Goal: Information Seeking & Learning: Check status

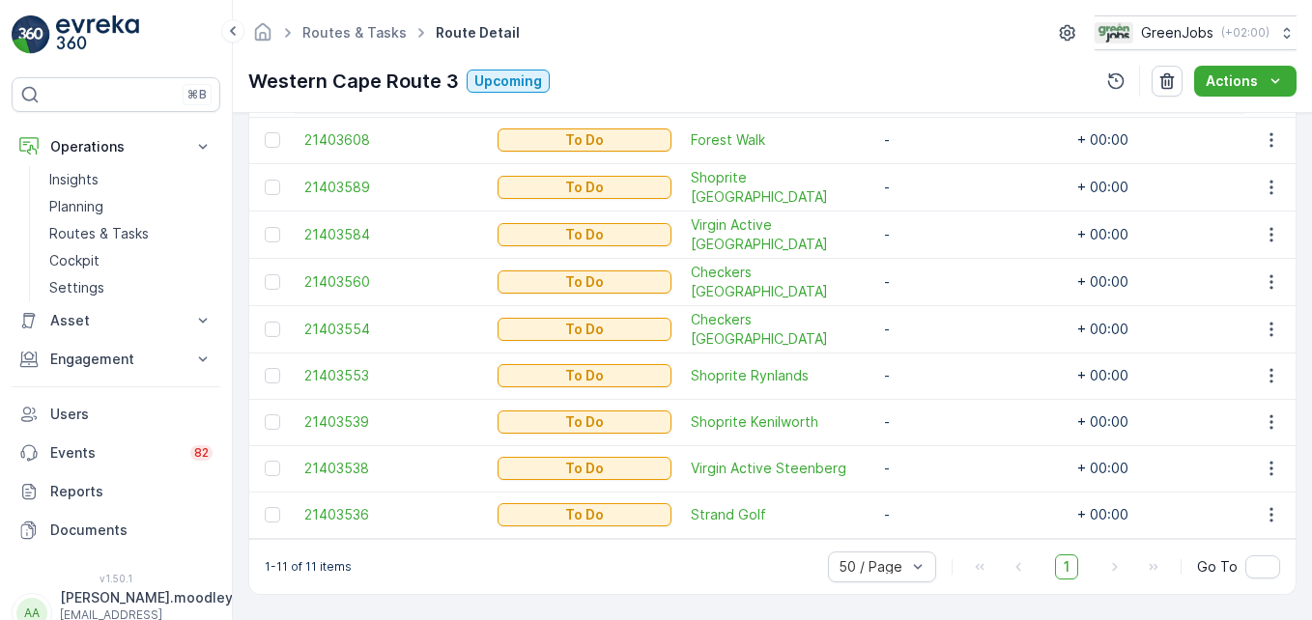
scroll to position [680, 0]
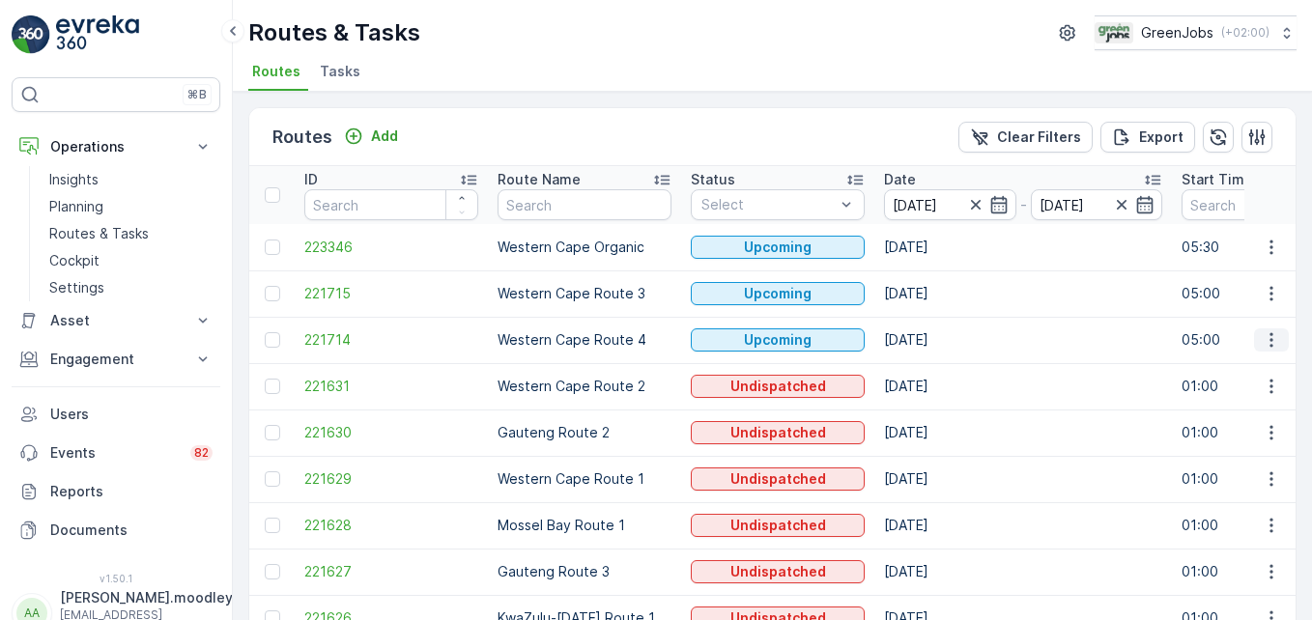
click at [1262, 340] on icon "button" at bounding box center [1271, 340] width 19 height 19
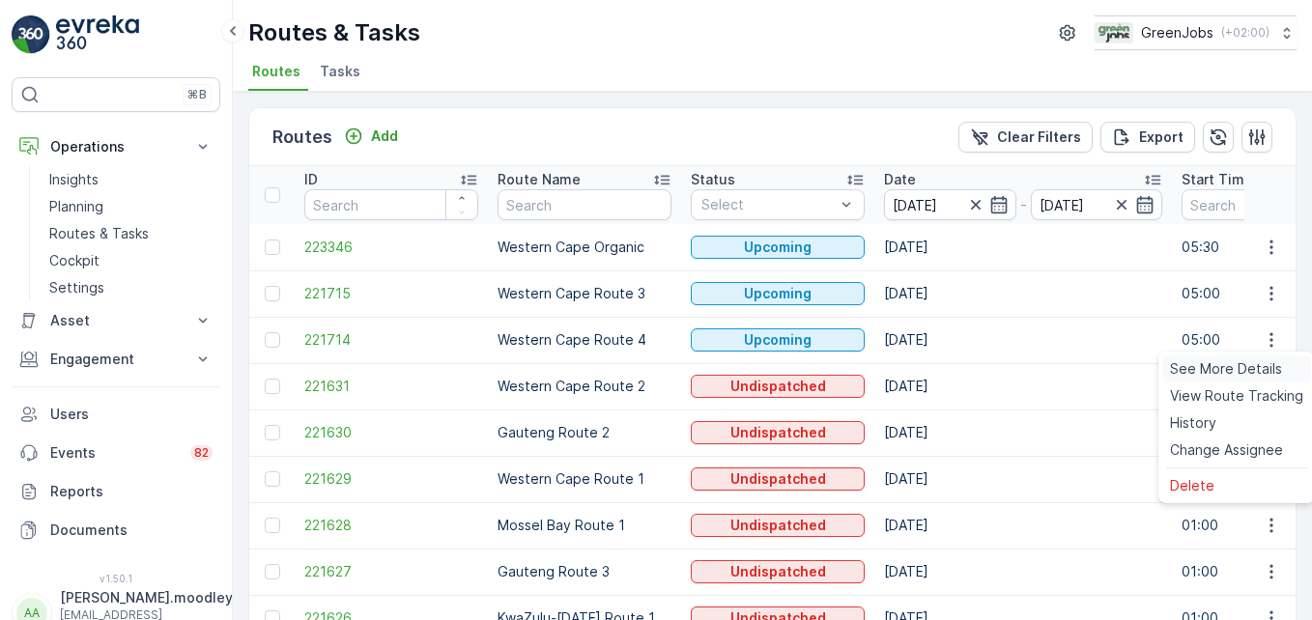
click at [1233, 365] on span "See More Details" at bounding box center [1226, 368] width 112 height 19
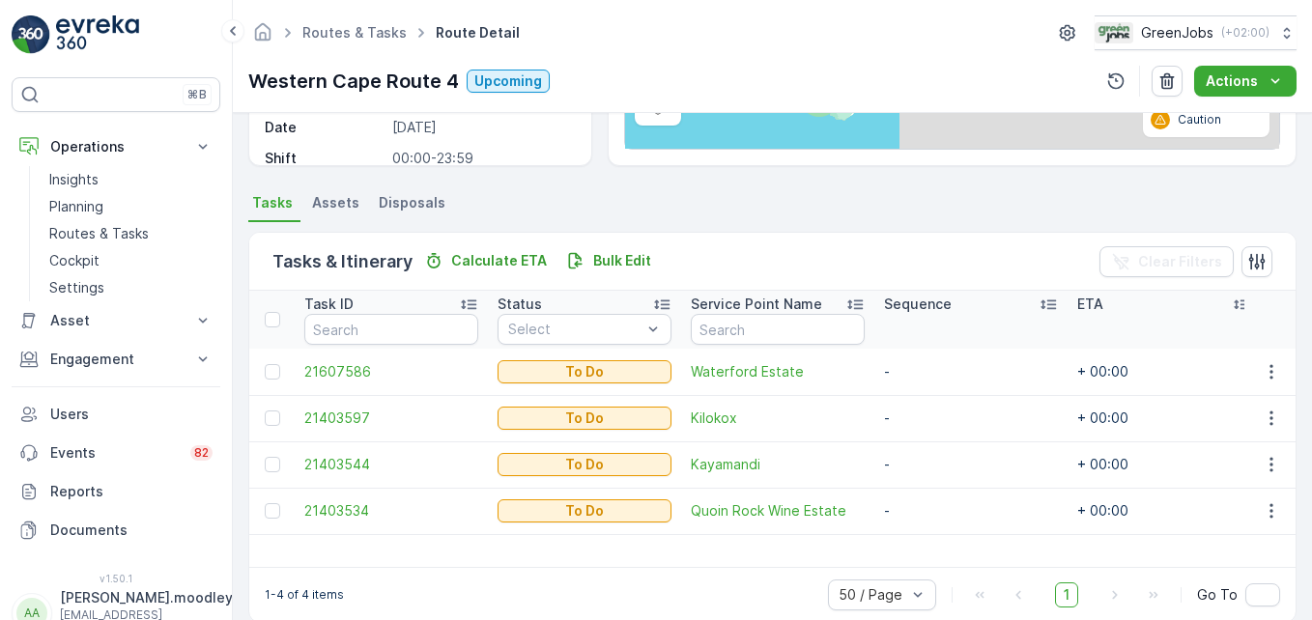
scroll to position [377, 0]
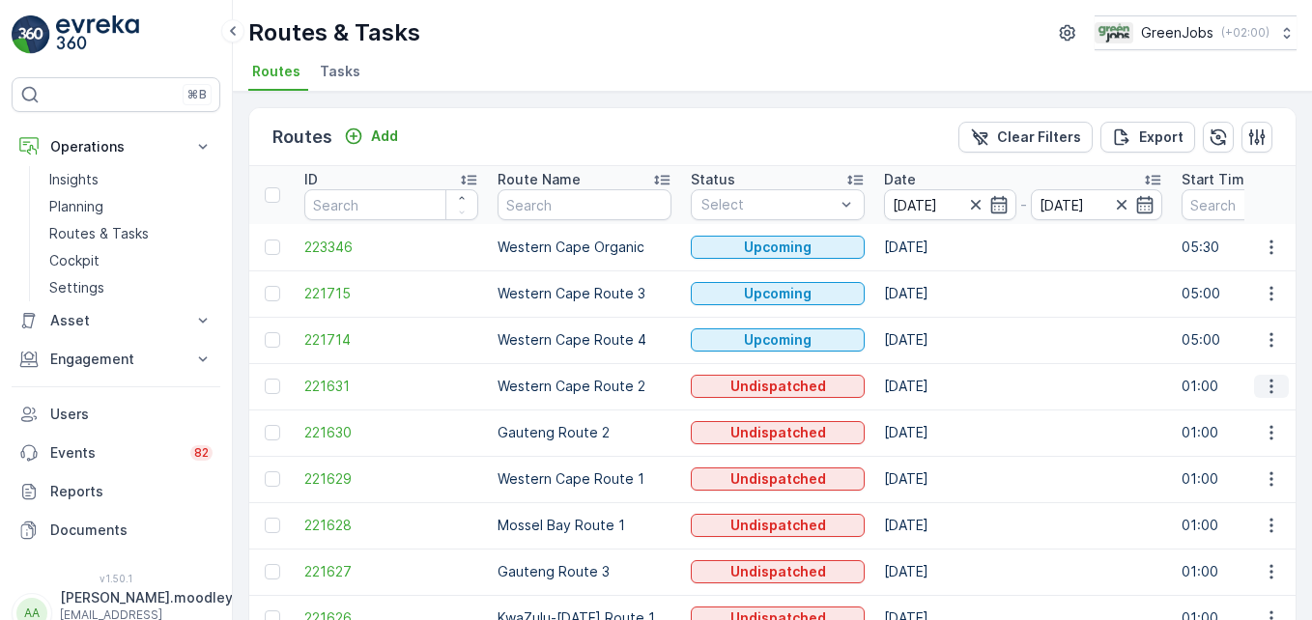
click at [1262, 389] on icon "button" at bounding box center [1271, 386] width 19 height 19
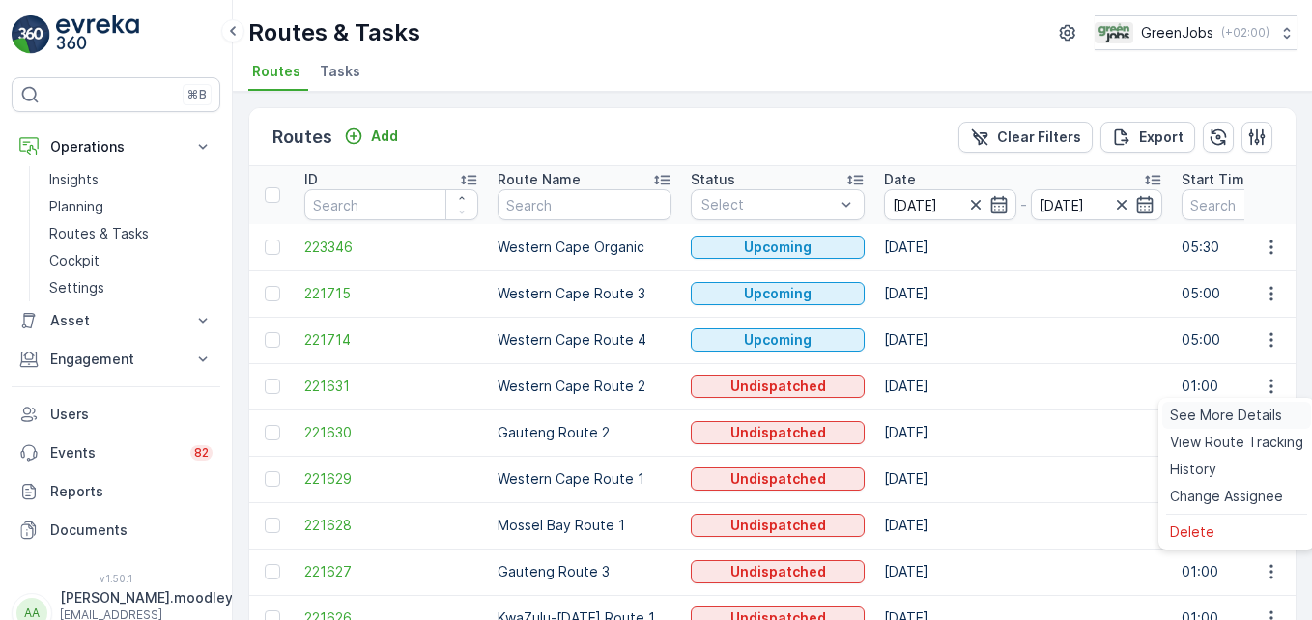
click at [1254, 408] on span "See More Details" at bounding box center [1226, 415] width 112 height 19
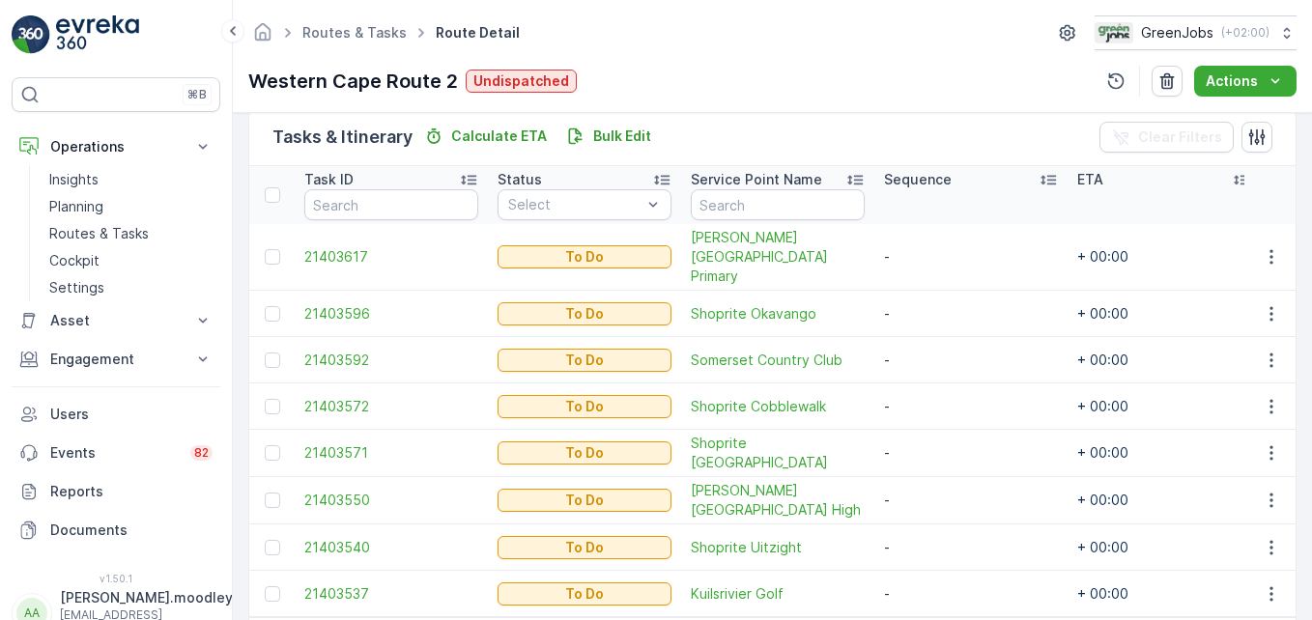
scroll to position [540, 0]
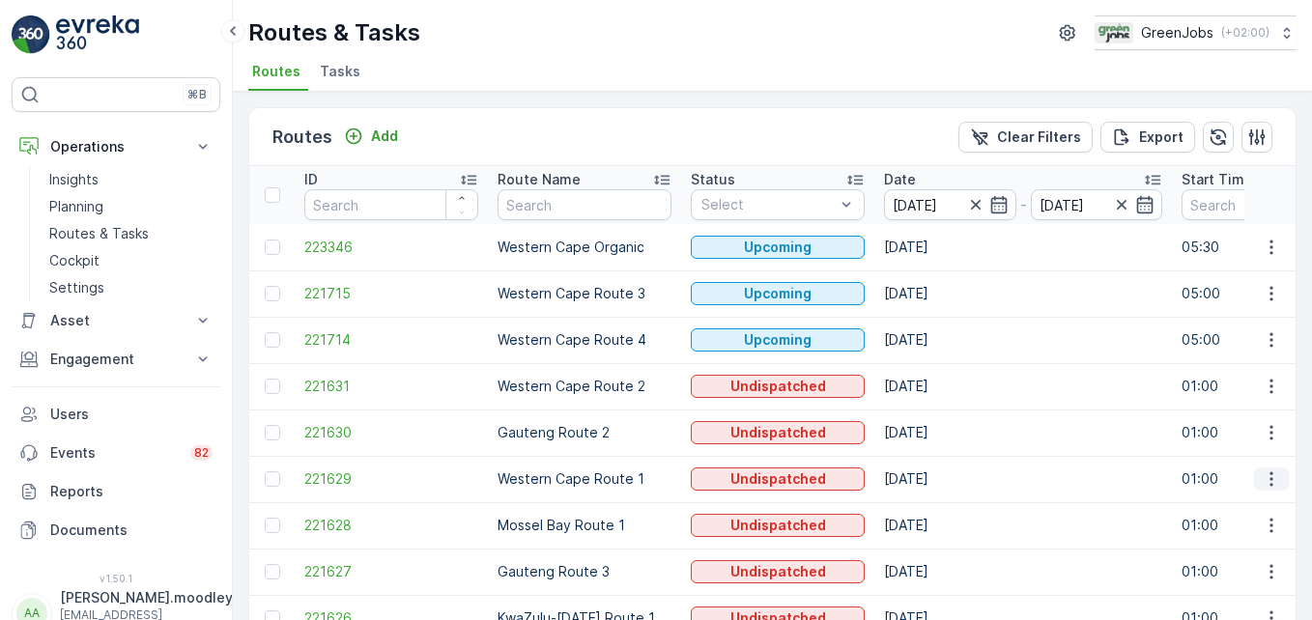
click at [1270, 482] on icon "button" at bounding box center [1271, 479] width 19 height 19
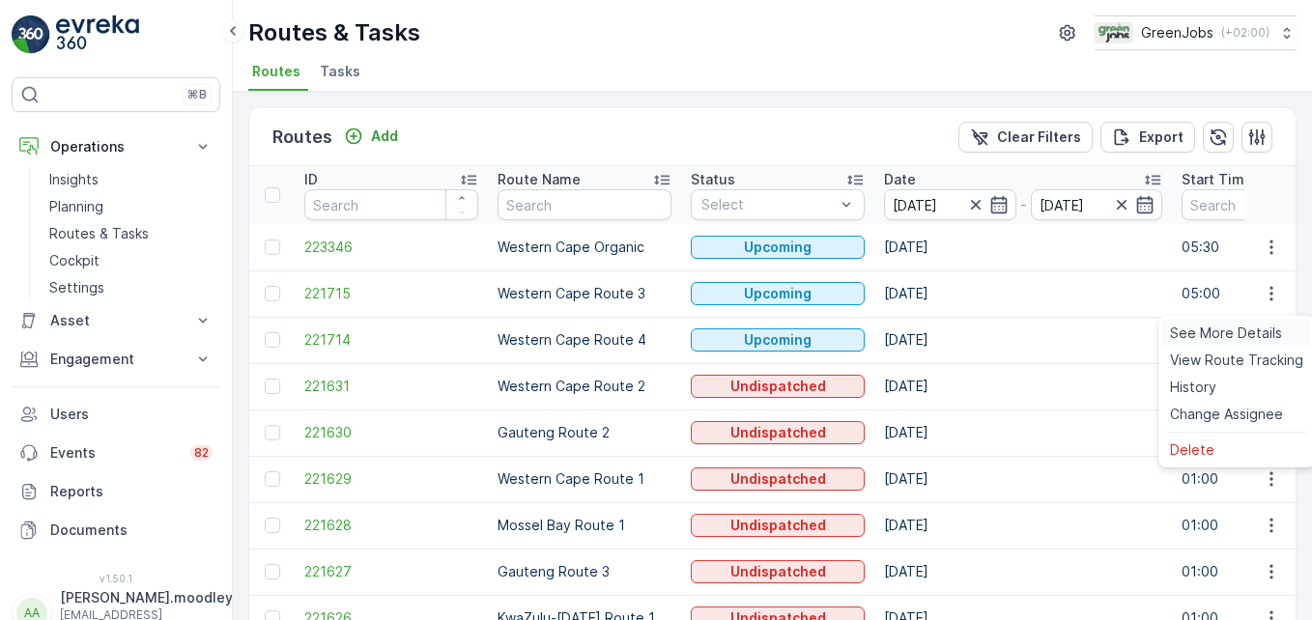
click at [1256, 330] on span "See More Details" at bounding box center [1226, 333] width 112 height 19
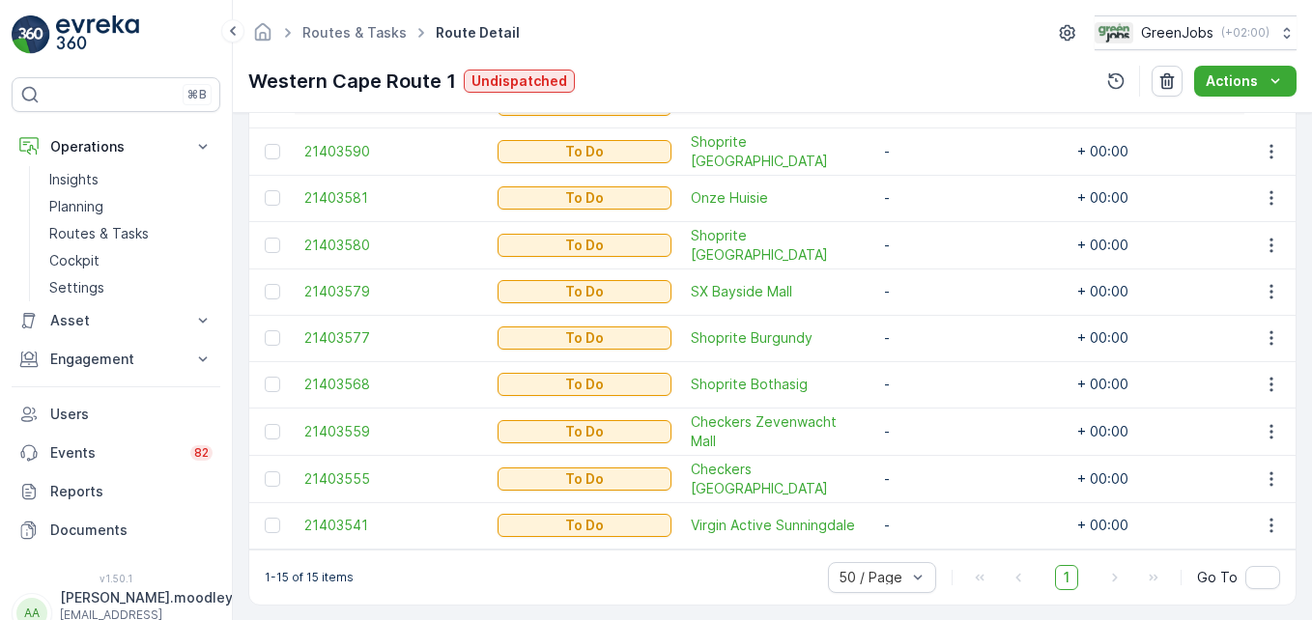
scroll to position [865, 0]
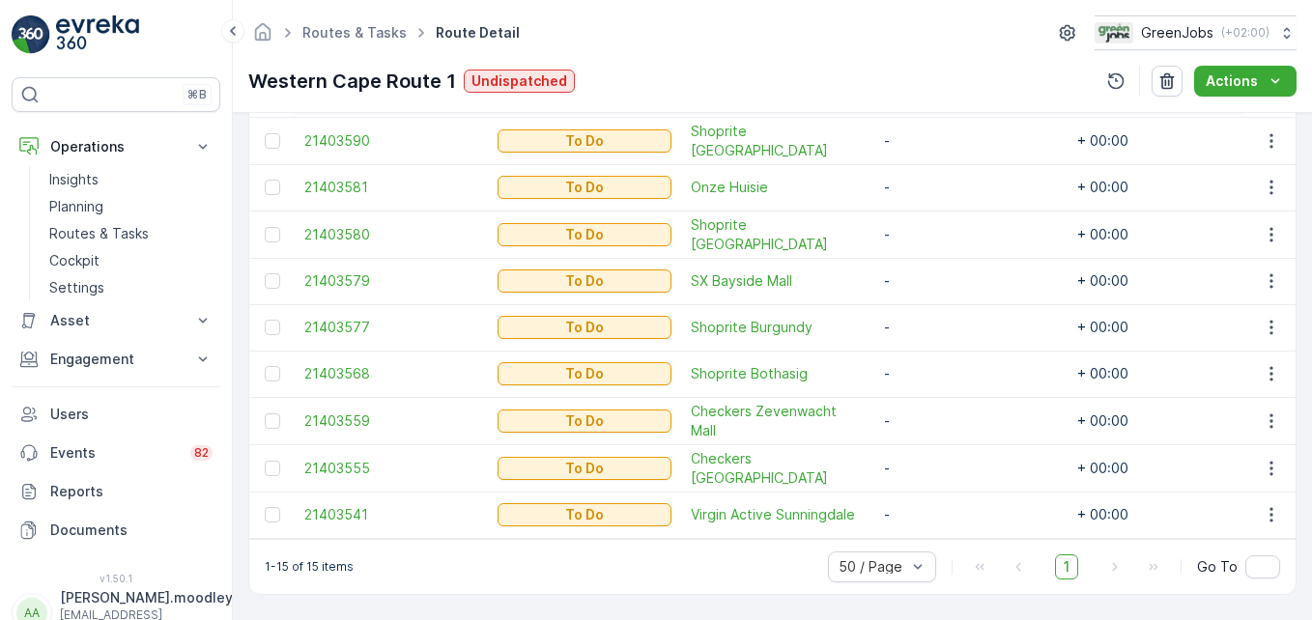
click at [1291, 555] on div "Tasks & Itinerary Calculate ETA Bulk Edit Clear Filters Task ID Status Select S…" at bounding box center [772, 159] width 1049 height 874
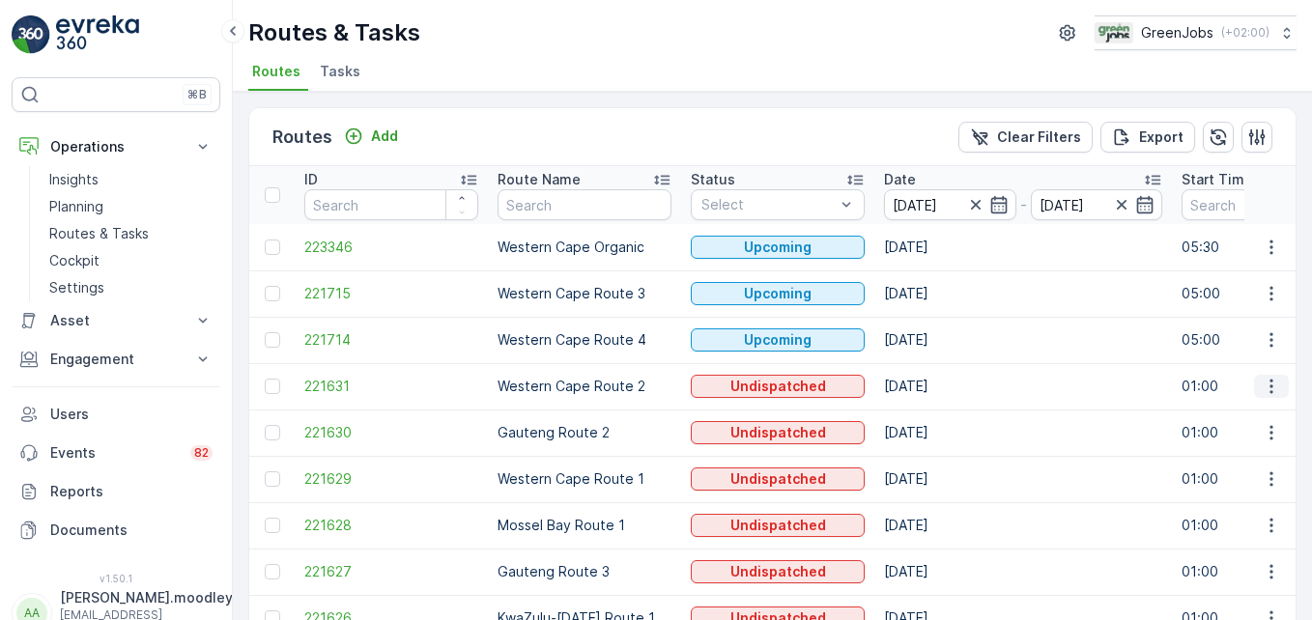
click at [1265, 393] on icon "button" at bounding box center [1271, 386] width 19 height 19
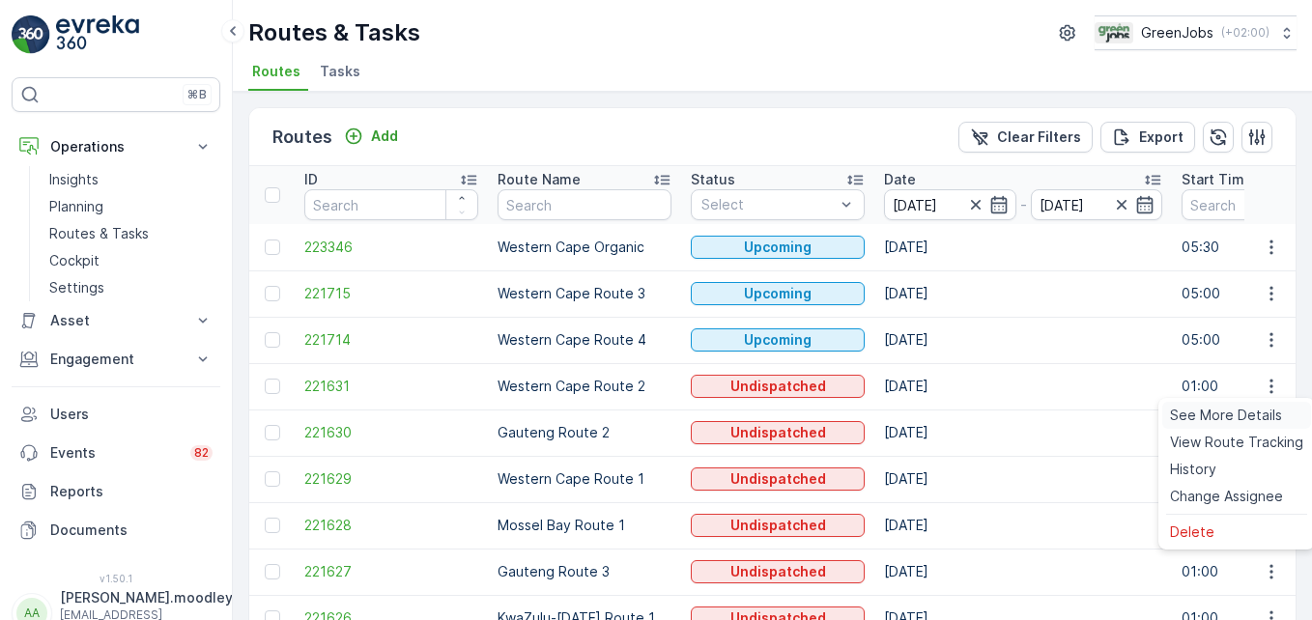
click at [1255, 416] on span "See More Details" at bounding box center [1226, 415] width 112 height 19
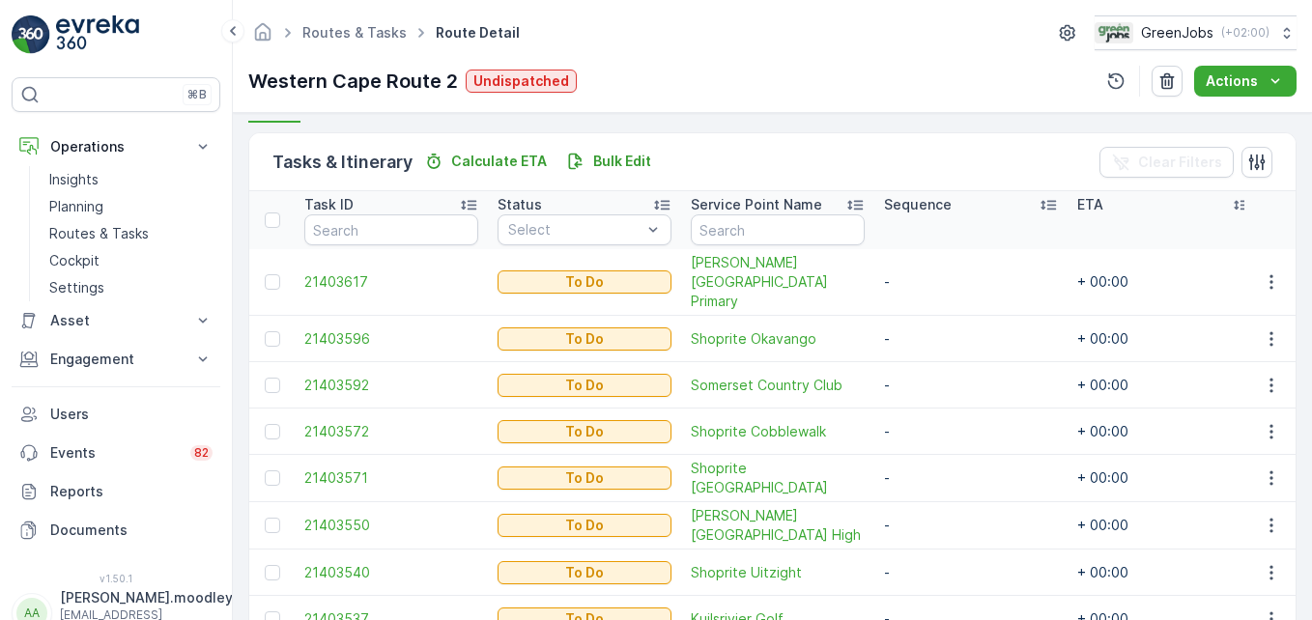
scroll to position [540, 0]
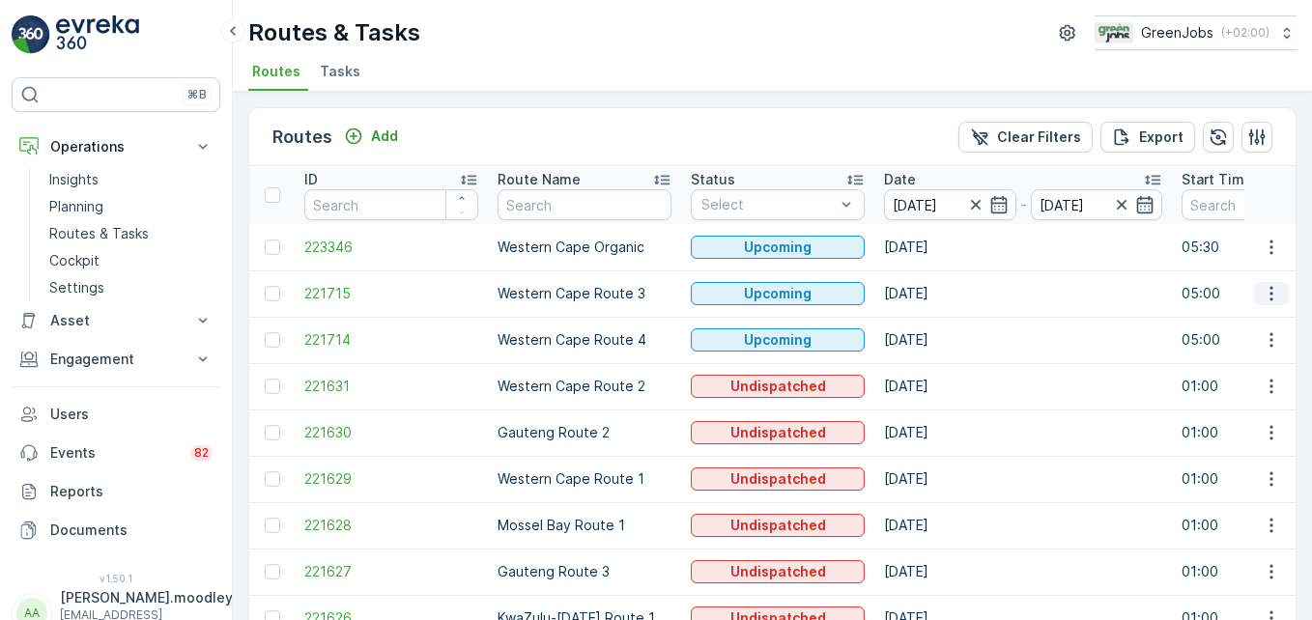
click at [1264, 295] on icon "button" at bounding box center [1271, 293] width 19 height 19
click at [1245, 319] on span "See More Details" at bounding box center [1226, 322] width 112 height 19
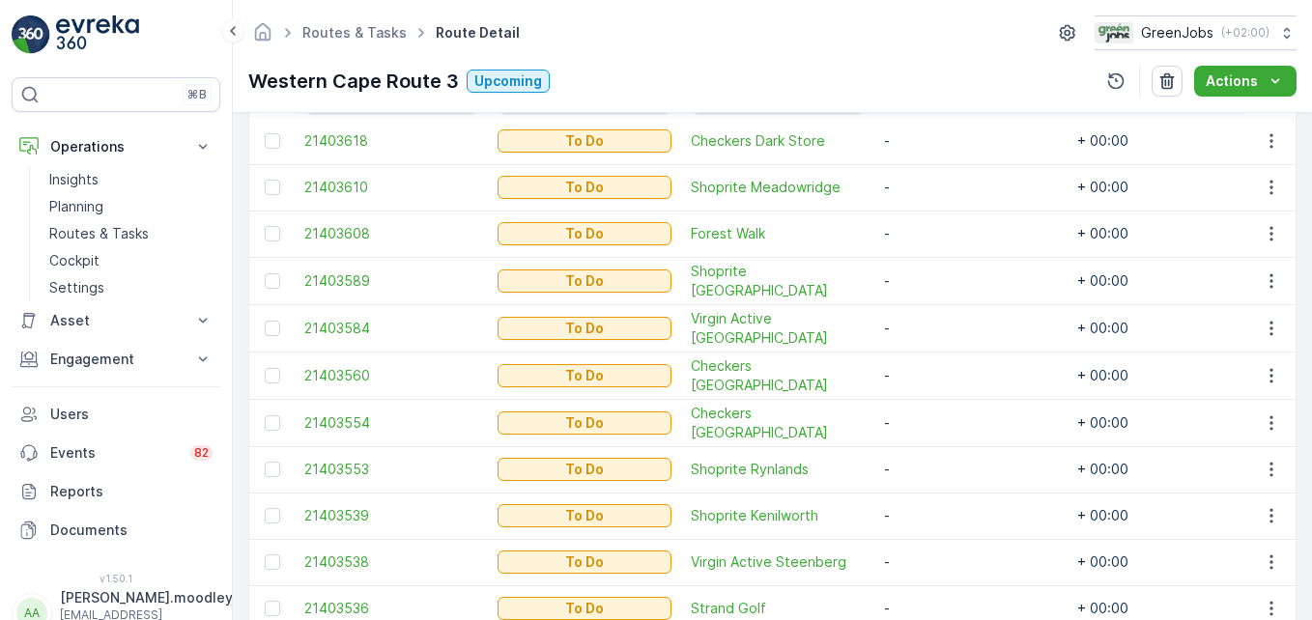
scroll to position [680, 0]
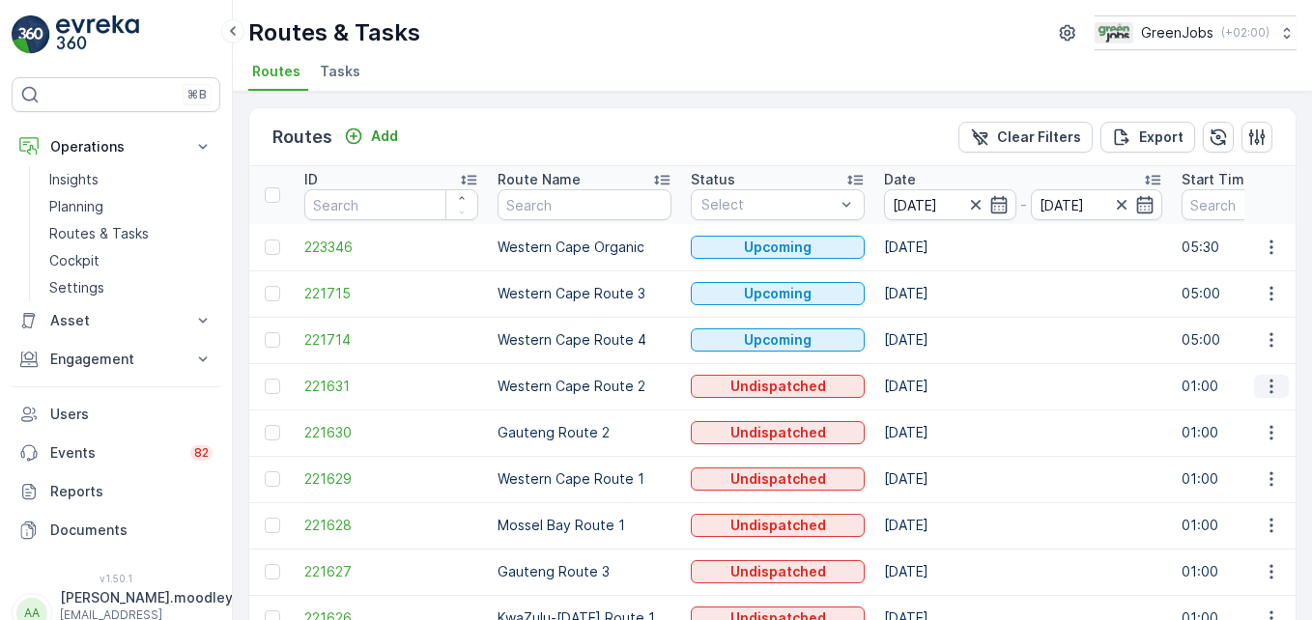
click at [1267, 389] on icon "button" at bounding box center [1271, 386] width 19 height 19
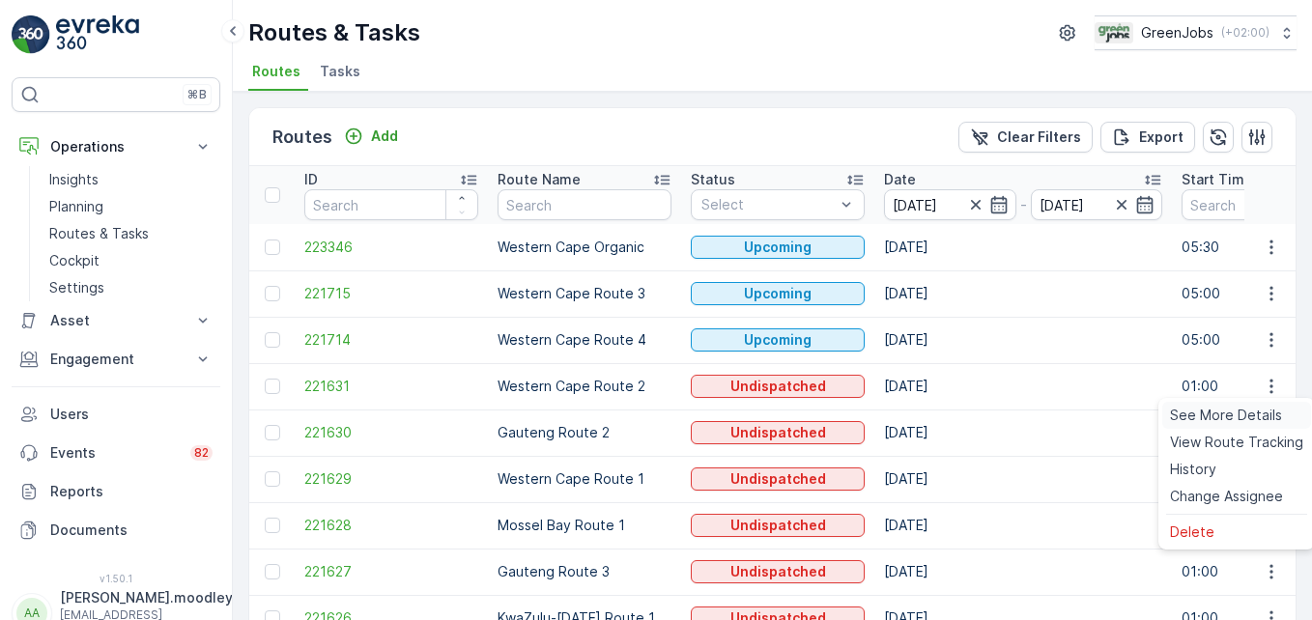
click at [1249, 414] on span "See More Details" at bounding box center [1226, 415] width 112 height 19
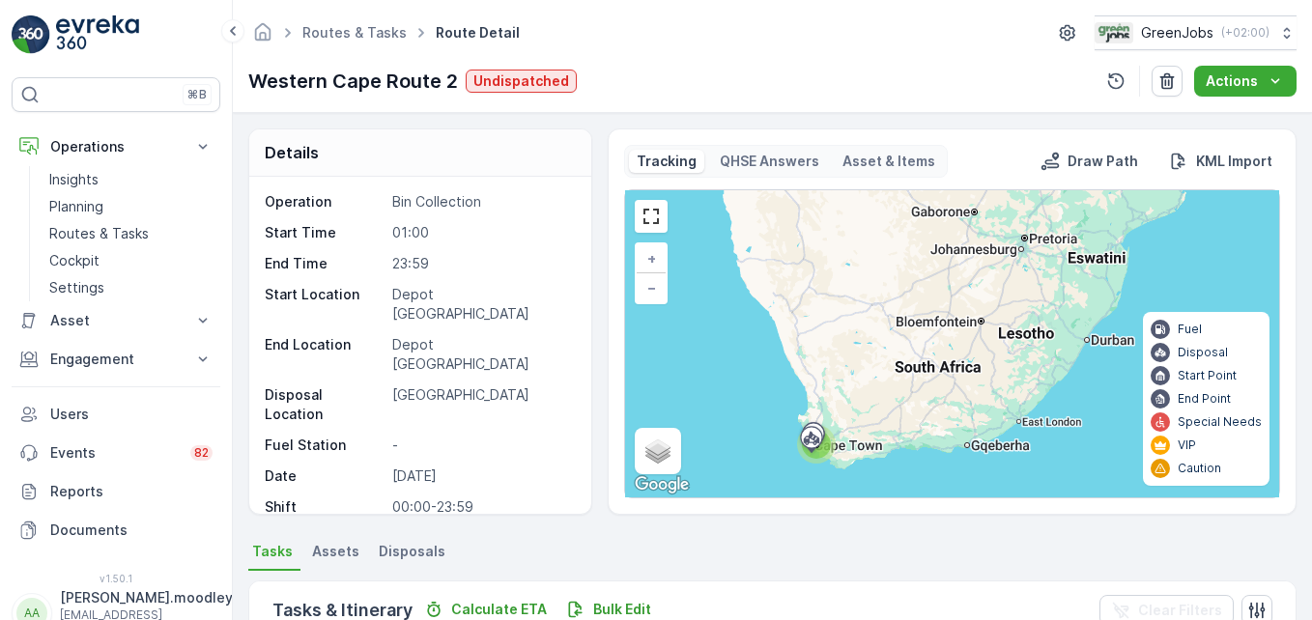
scroll to position [540, 0]
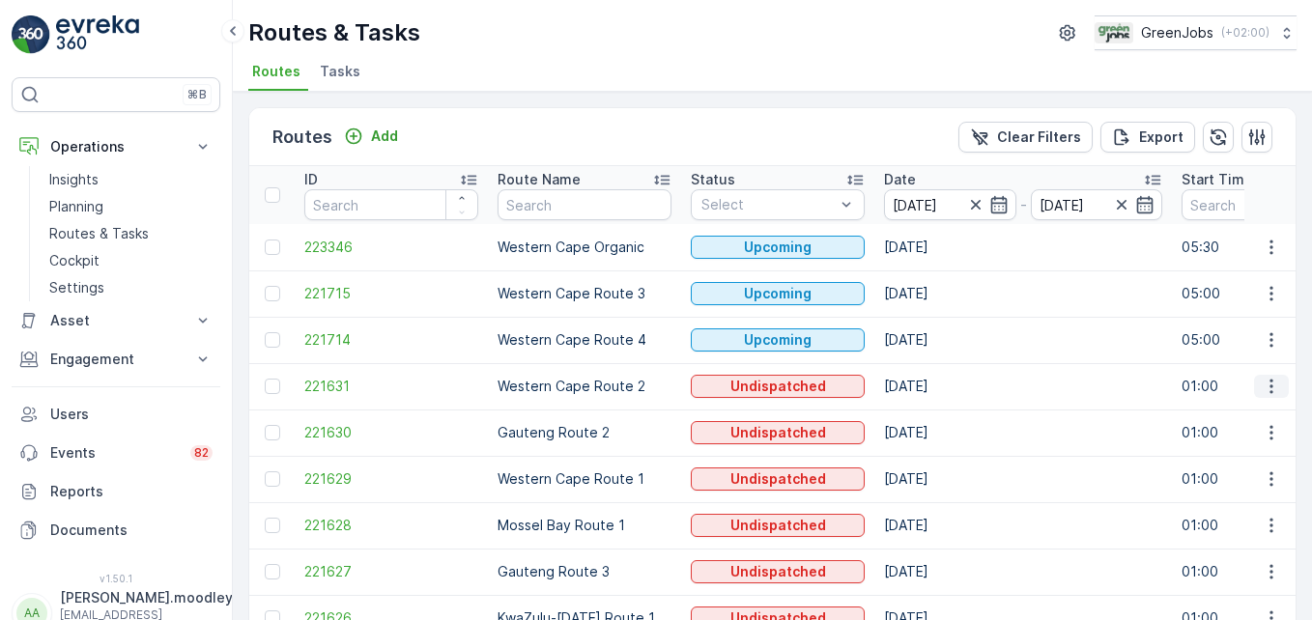
click at [1265, 388] on icon "button" at bounding box center [1271, 386] width 19 height 19
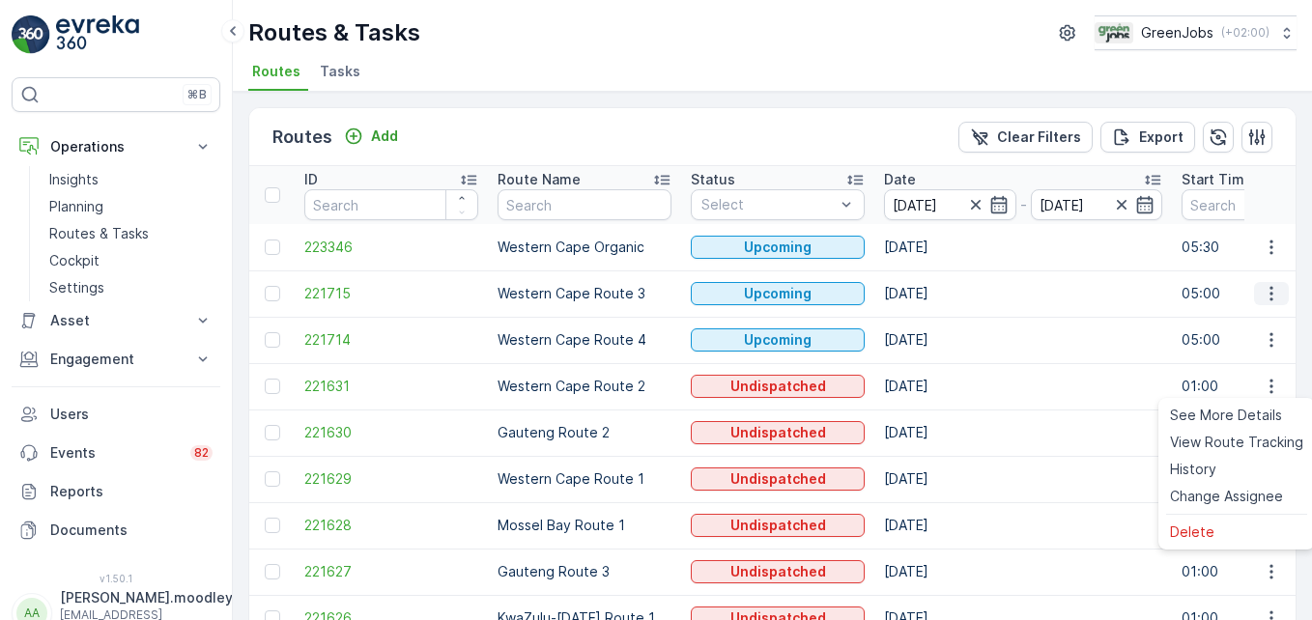
click at [1264, 295] on icon "button" at bounding box center [1271, 293] width 19 height 19
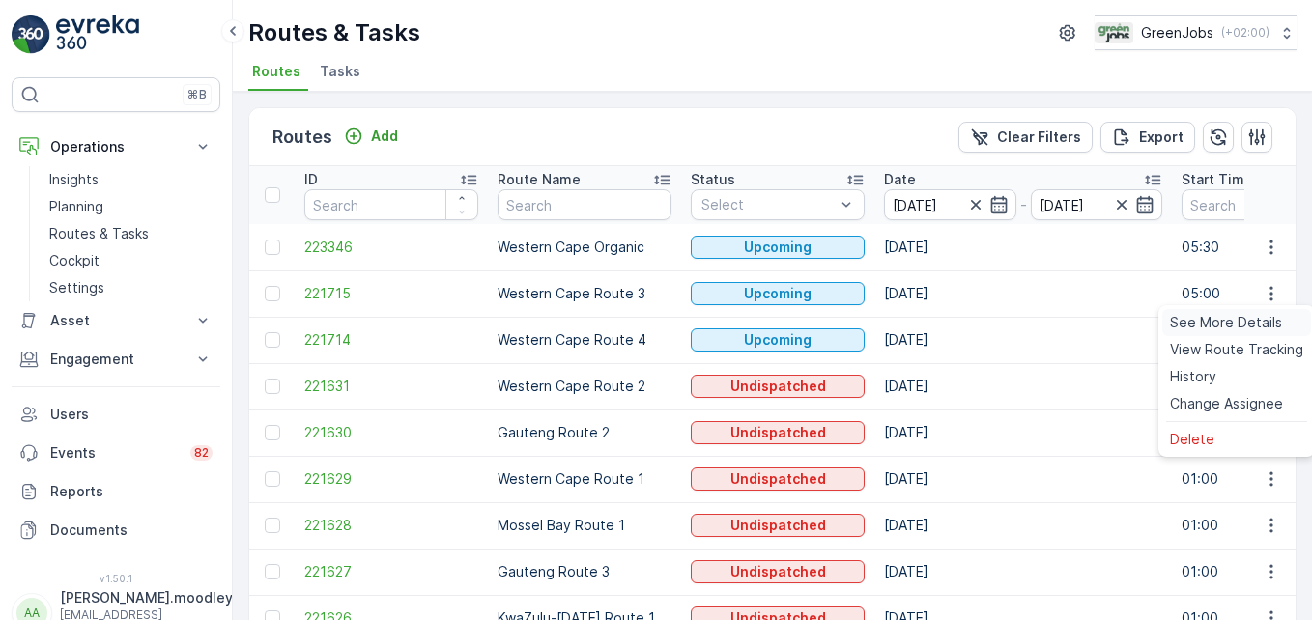
click at [1246, 320] on span "See More Details" at bounding box center [1226, 322] width 112 height 19
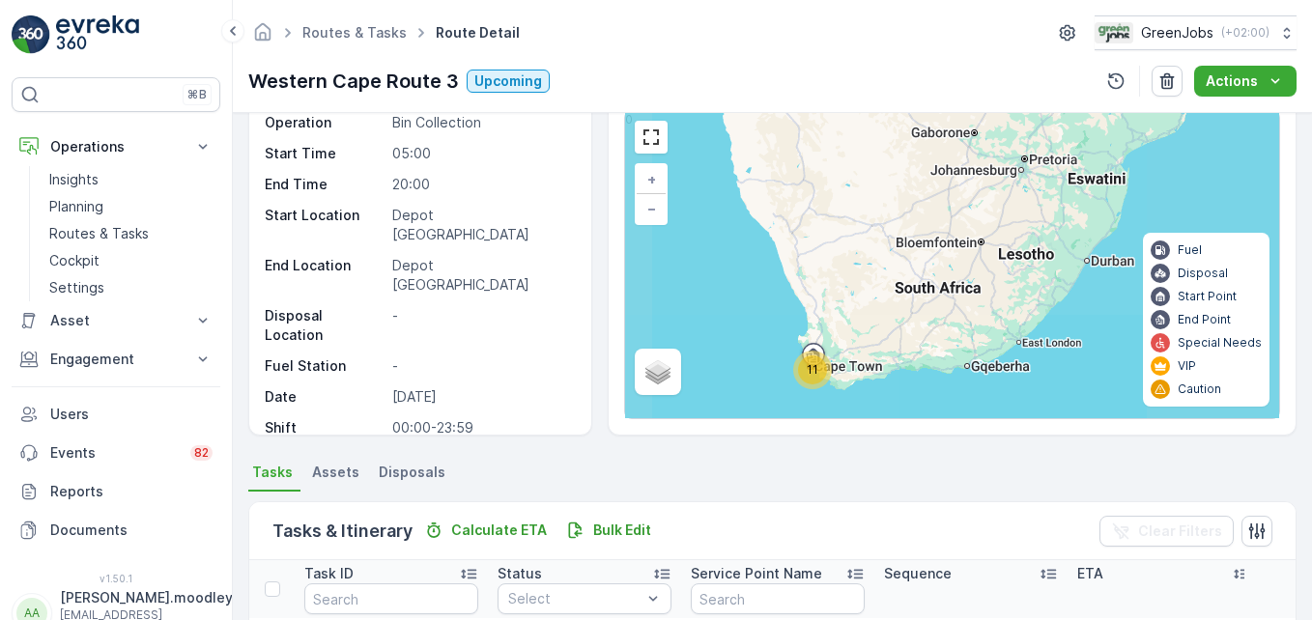
scroll to position [580, 0]
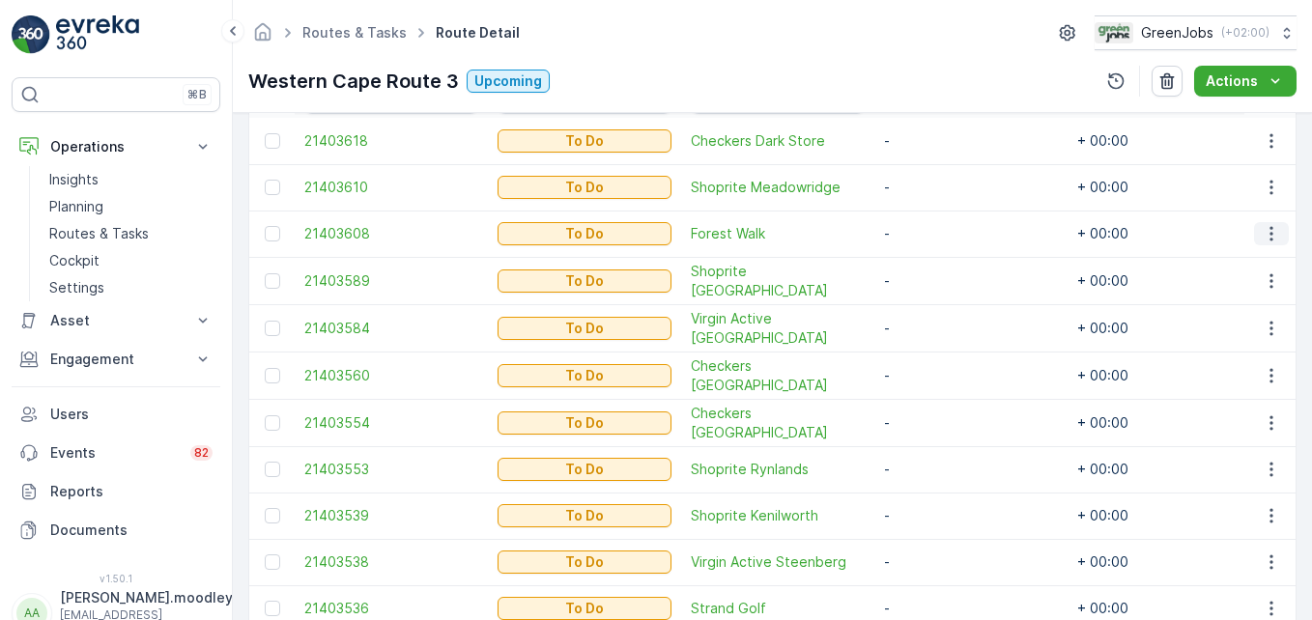
click at [1270, 239] on icon "button" at bounding box center [1271, 234] width 3 height 14
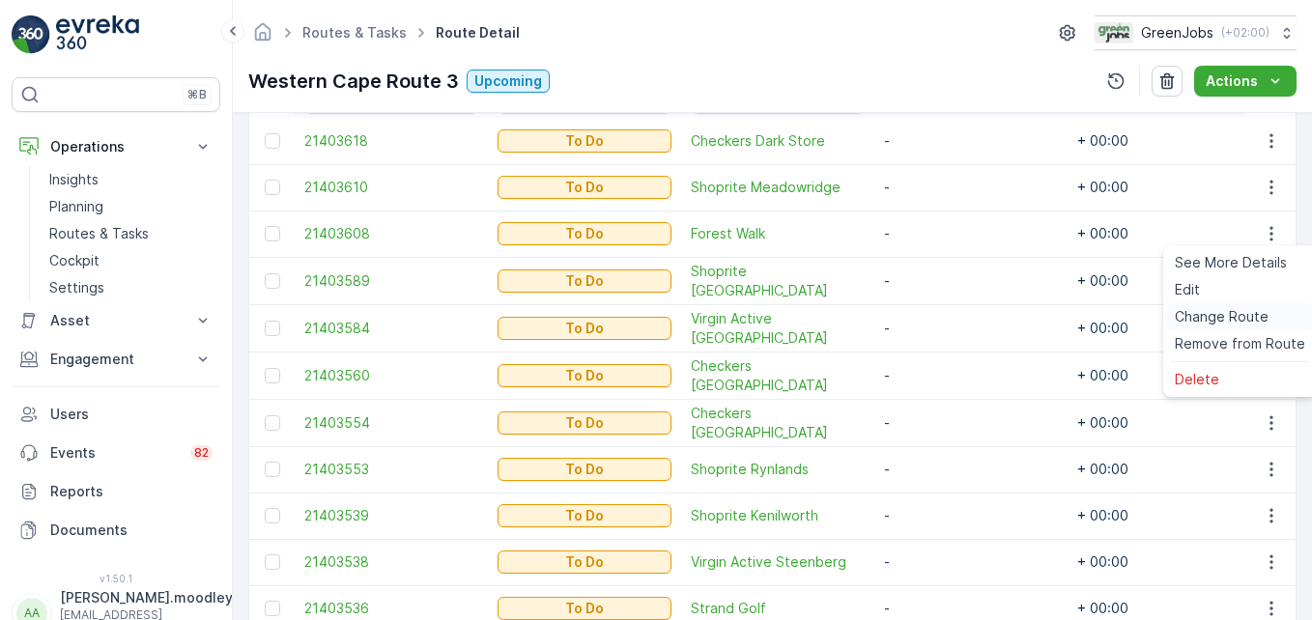
click at [1233, 312] on span "Change Route" at bounding box center [1222, 316] width 94 height 19
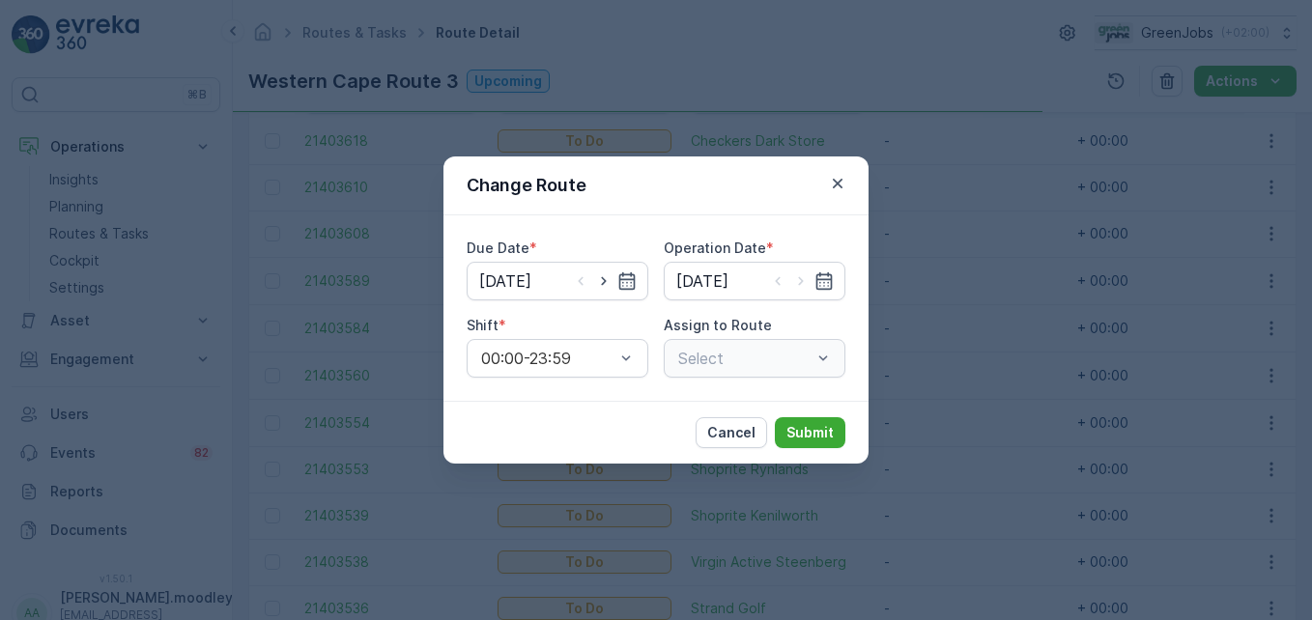
type input "[DATE]"
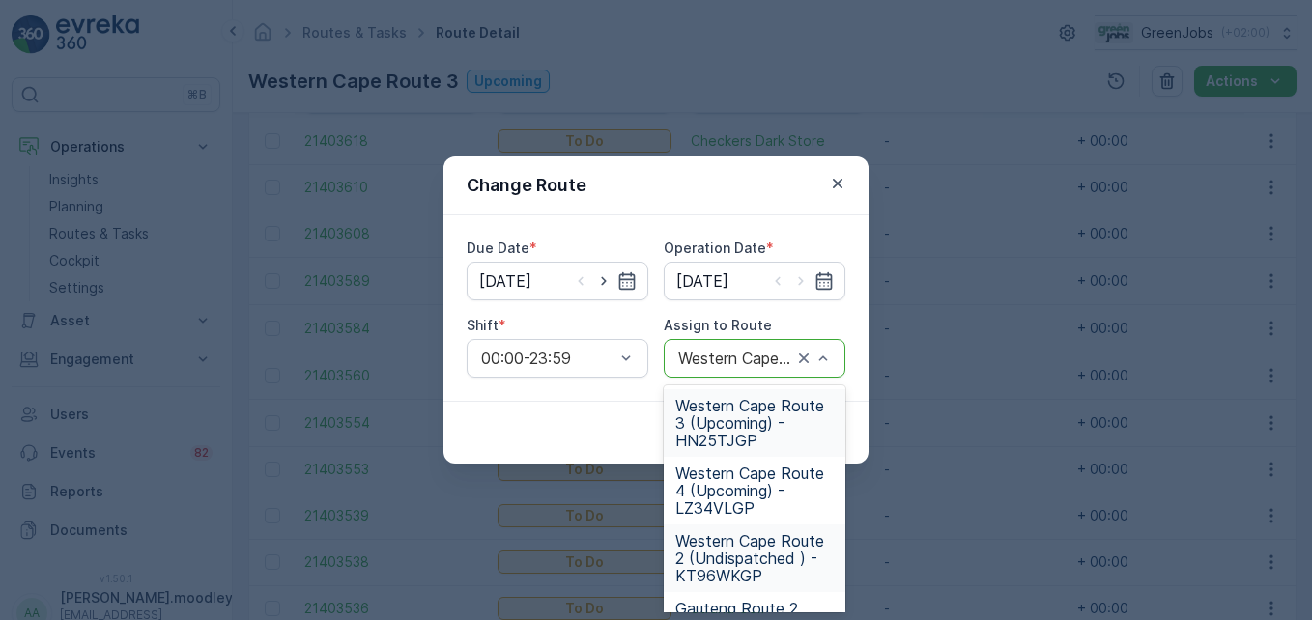
click at [735, 567] on span "Western Cape Route 2 (Undispatched ) - KT96WKGP" at bounding box center [754, 558] width 158 height 52
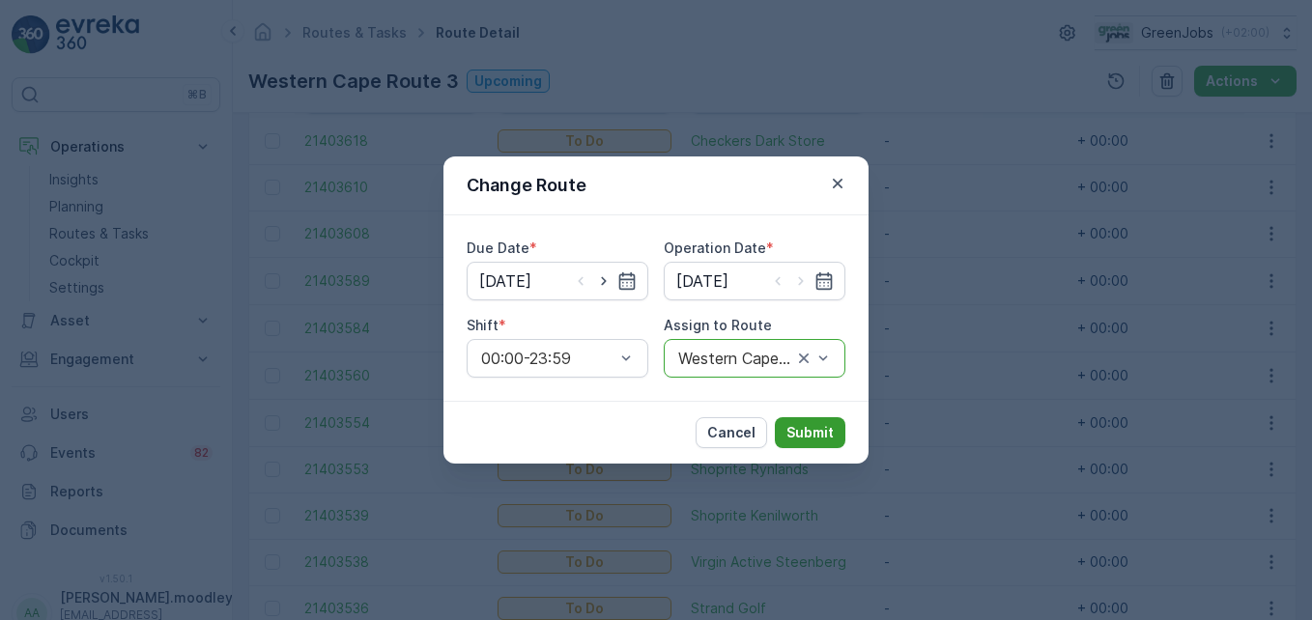
click at [808, 444] on button "Submit" at bounding box center [810, 432] width 71 height 31
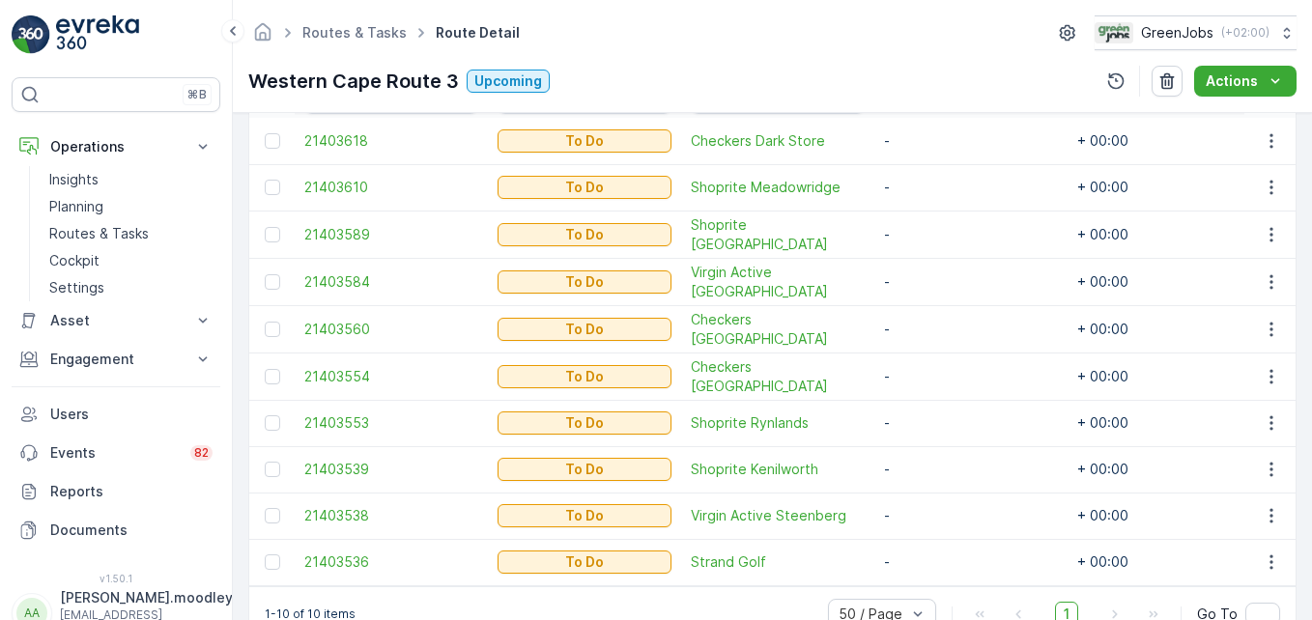
scroll to position [634, 0]
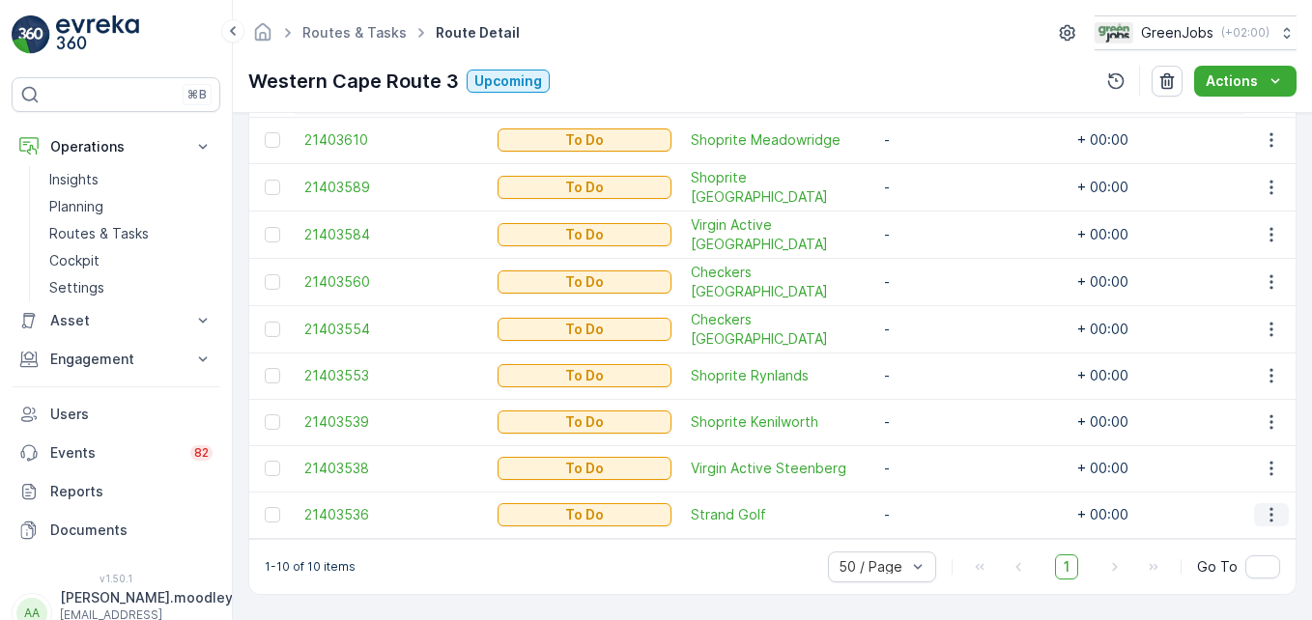
click at [1264, 505] on icon "button" at bounding box center [1271, 514] width 19 height 19
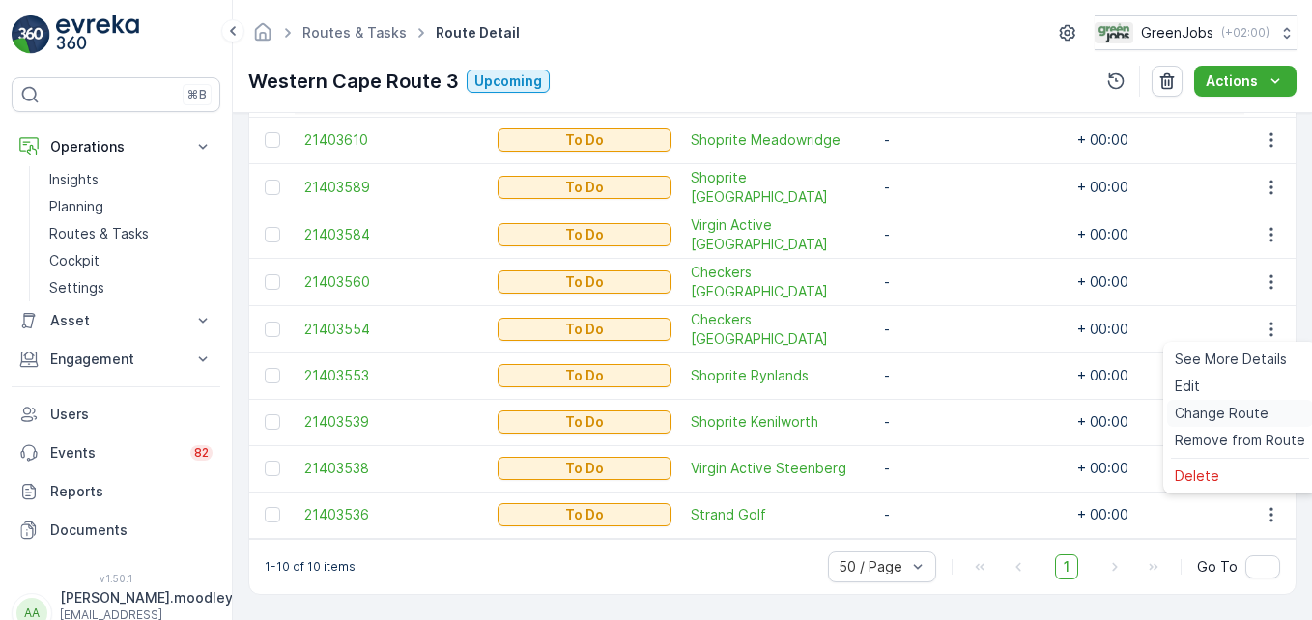
click at [1228, 417] on span "Change Route" at bounding box center [1222, 413] width 94 height 19
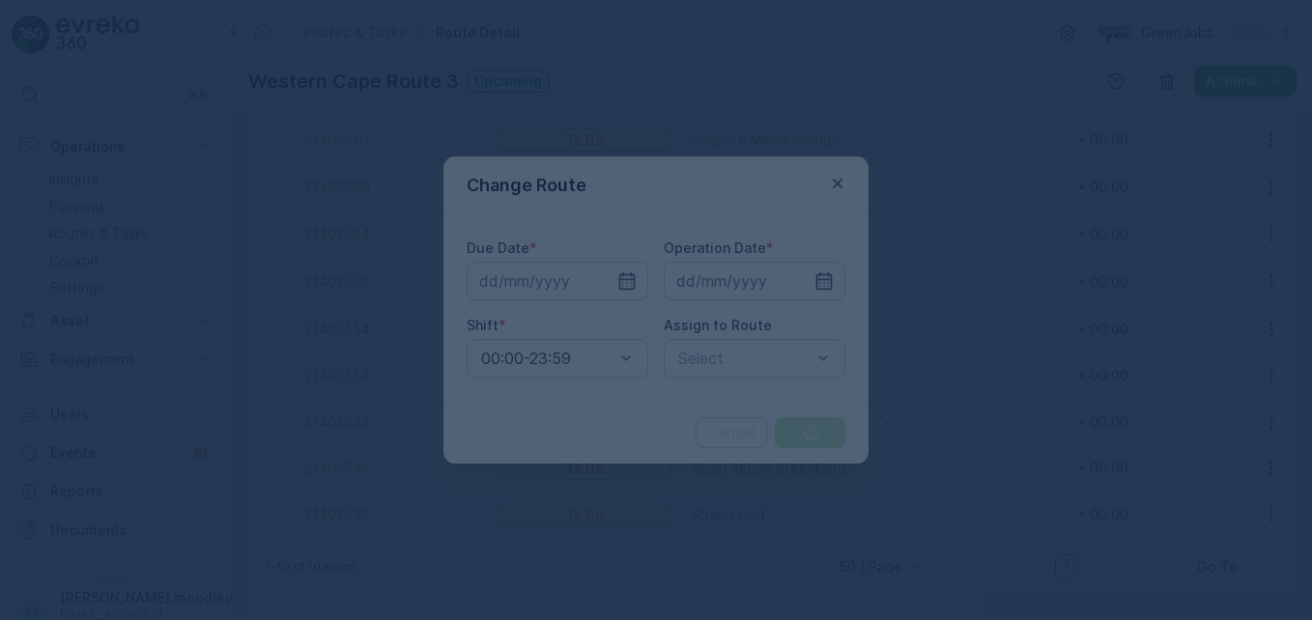
type input "[DATE]"
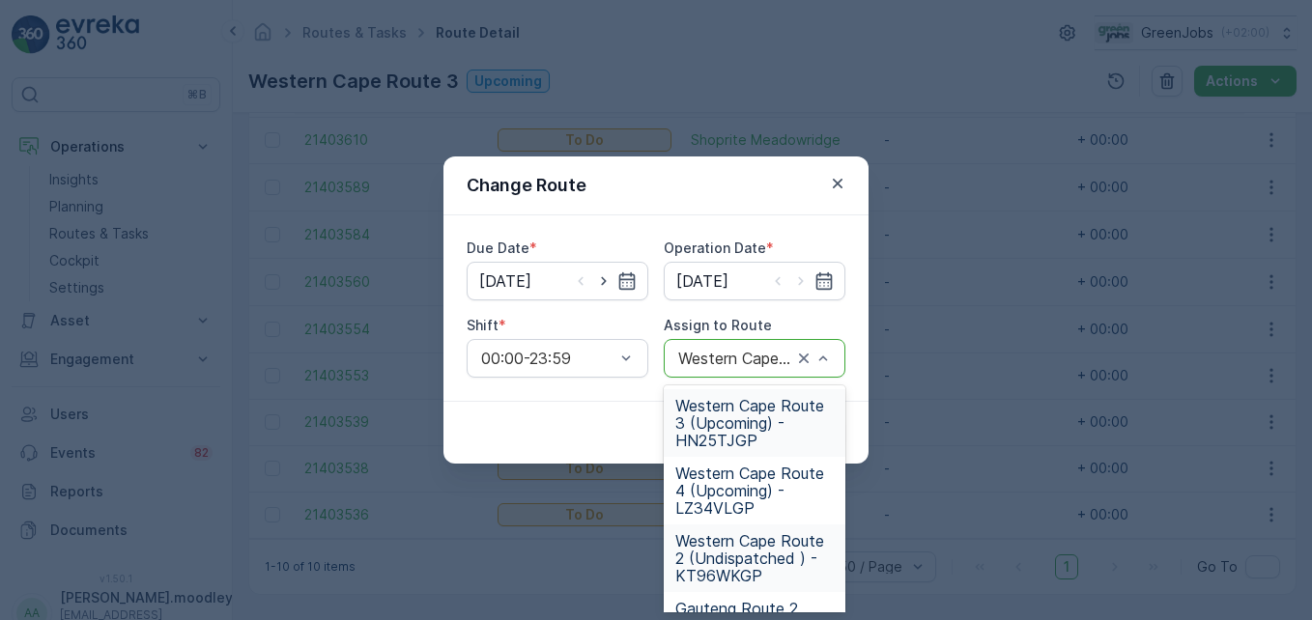
click at [742, 562] on span "Western Cape Route 2 (Undispatched ) - KT96WKGP" at bounding box center [754, 558] width 158 height 52
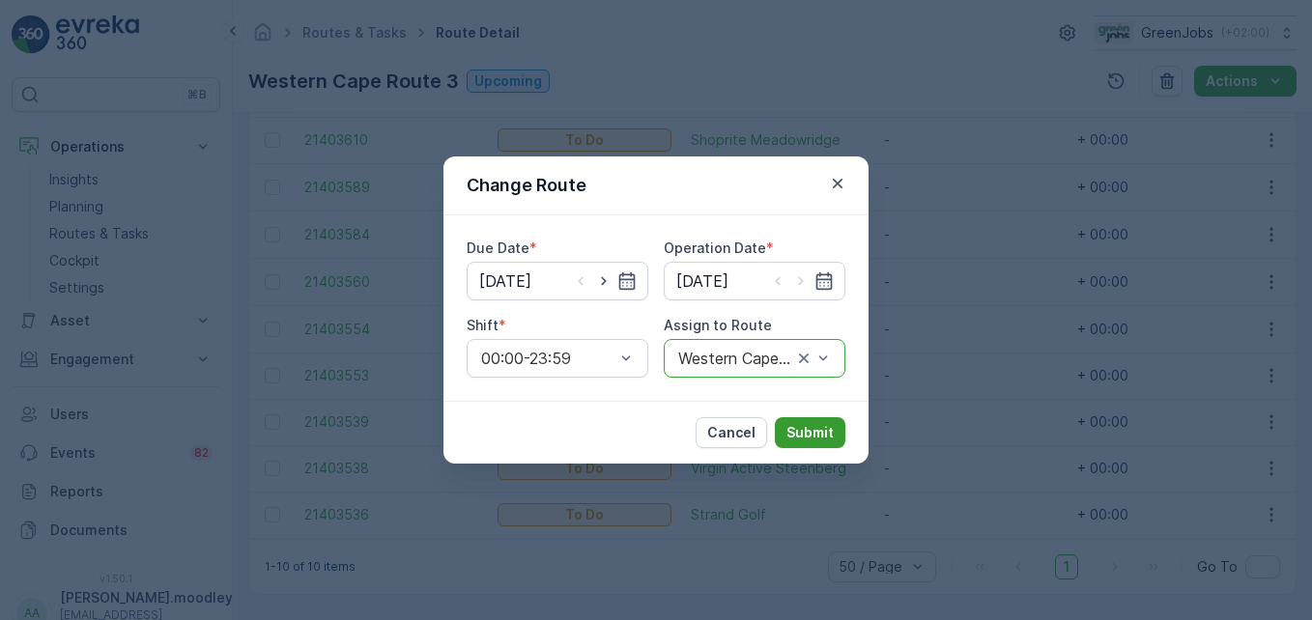
click at [822, 442] on p "Submit" at bounding box center [810, 432] width 47 height 19
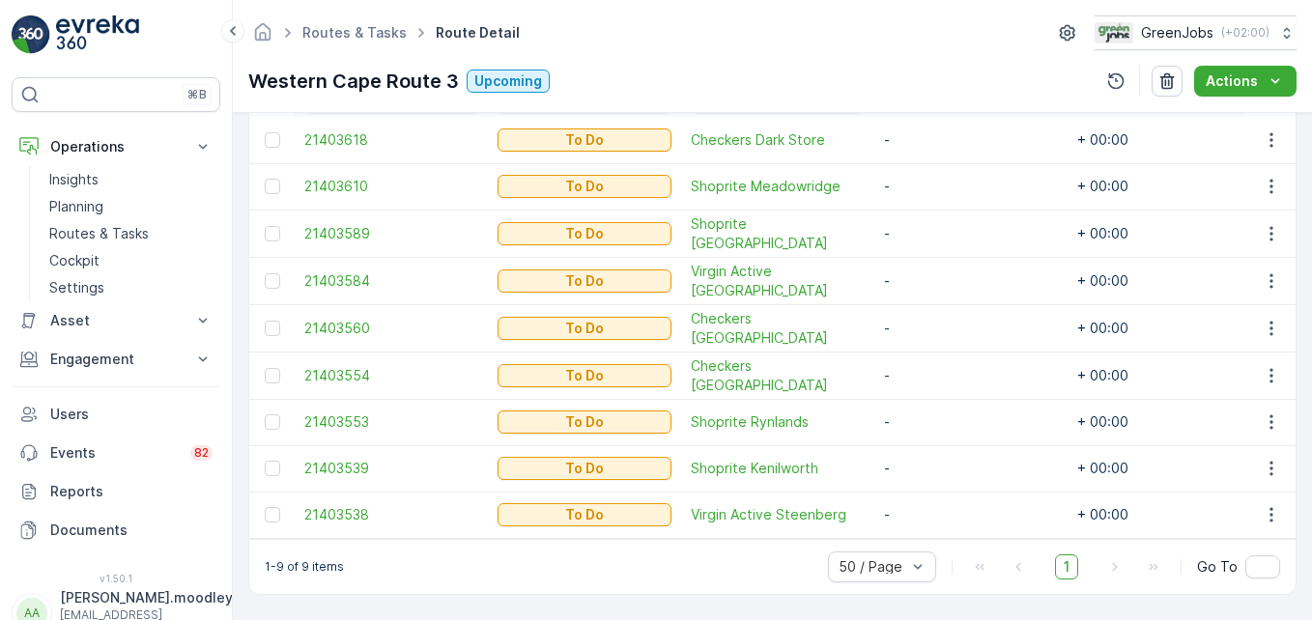
scroll to position [394, 0]
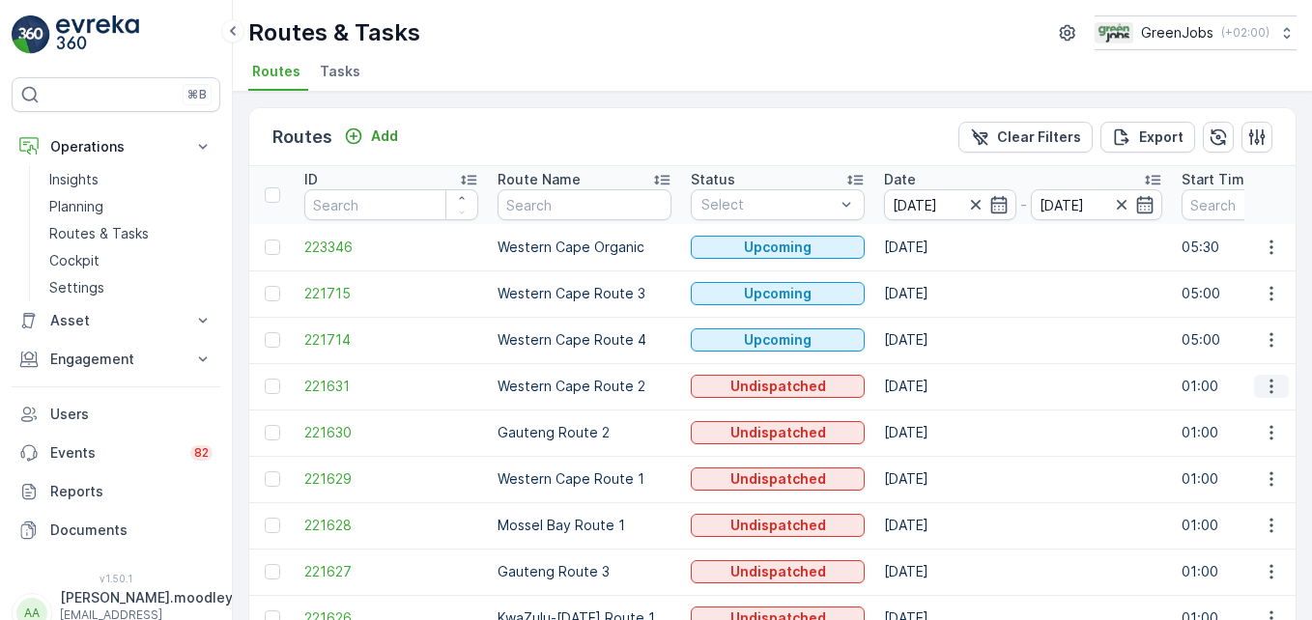
click at [1271, 388] on icon "button" at bounding box center [1271, 386] width 19 height 19
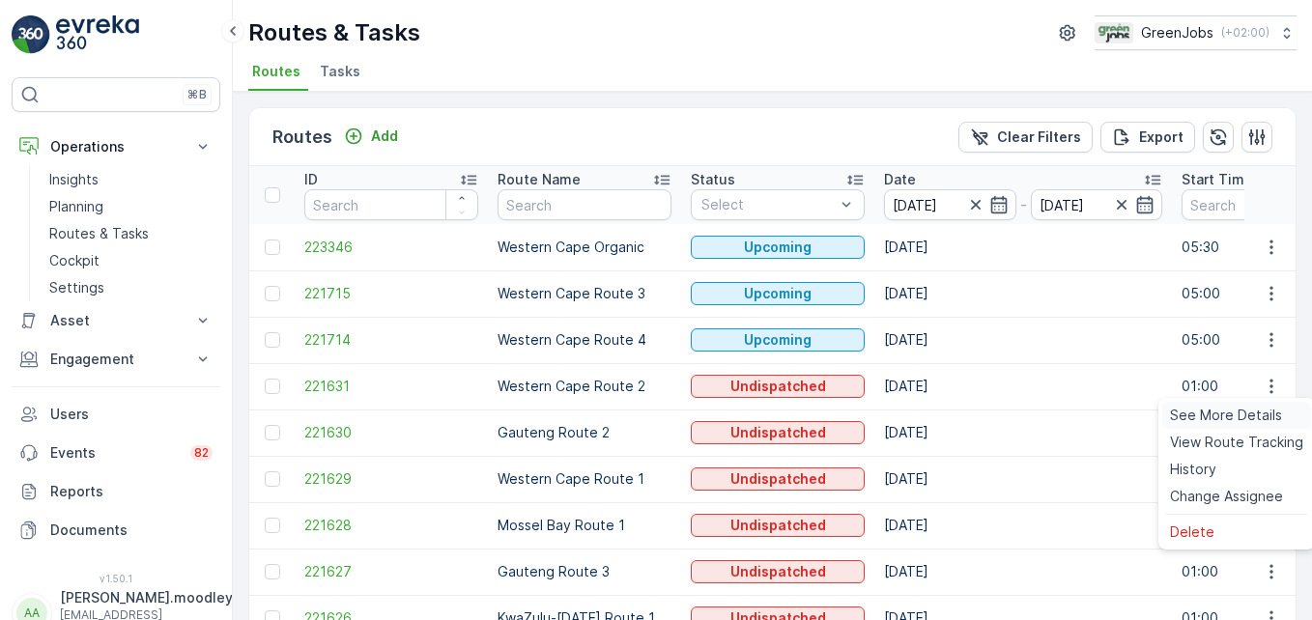
click at [1242, 413] on span "See More Details" at bounding box center [1226, 415] width 112 height 19
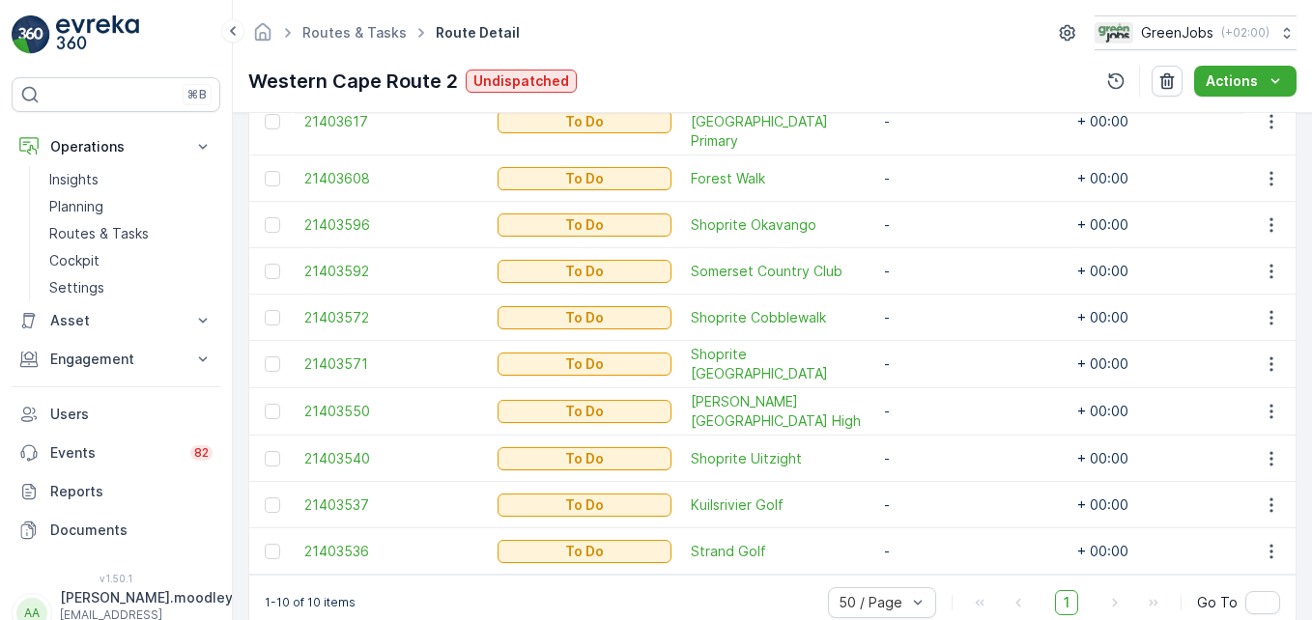
scroll to position [633, 0]
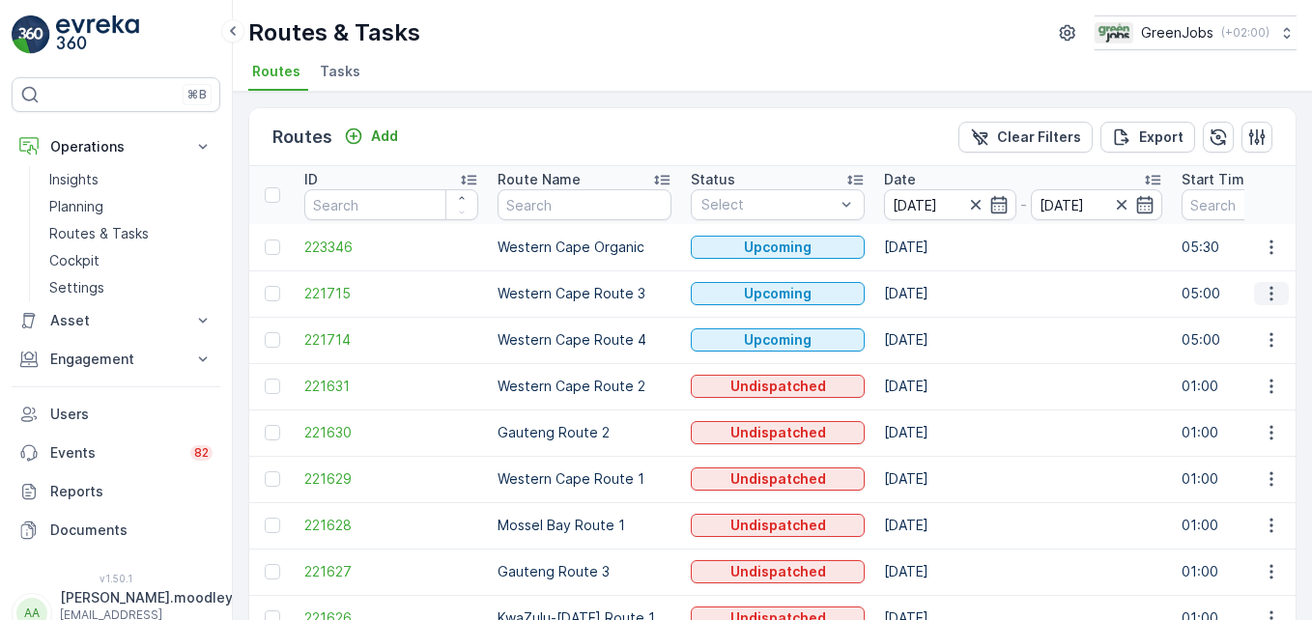
click at [1266, 297] on icon "button" at bounding box center [1271, 293] width 19 height 19
click at [1257, 315] on span "See More Details" at bounding box center [1226, 322] width 112 height 19
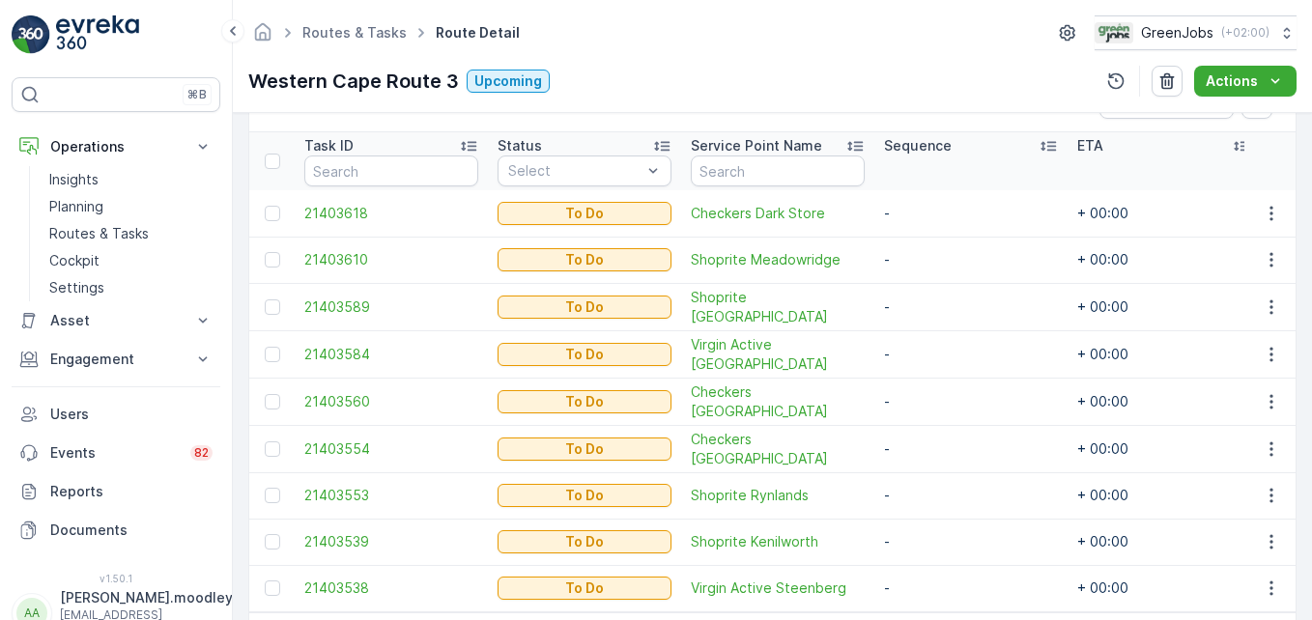
scroll to position [394, 0]
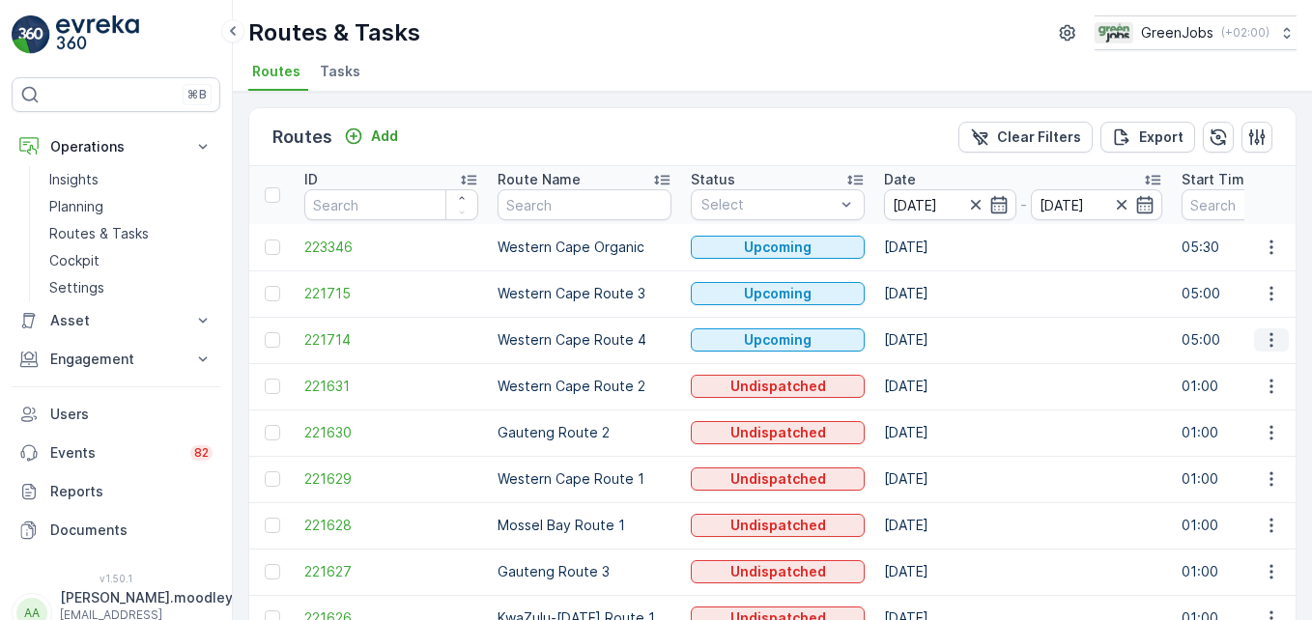
click at [1262, 343] on icon "button" at bounding box center [1271, 340] width 19 height 19
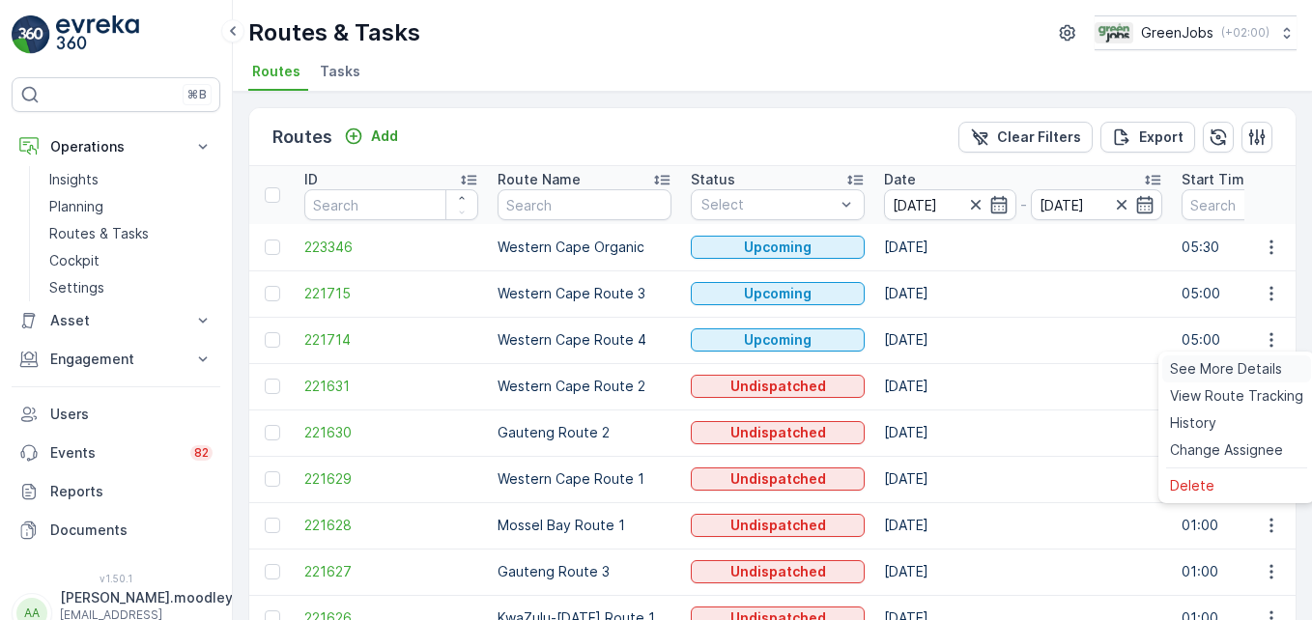
click at [1255, 364] on span "See More Details" at bounding box center [1226, 368] width 112 height 19
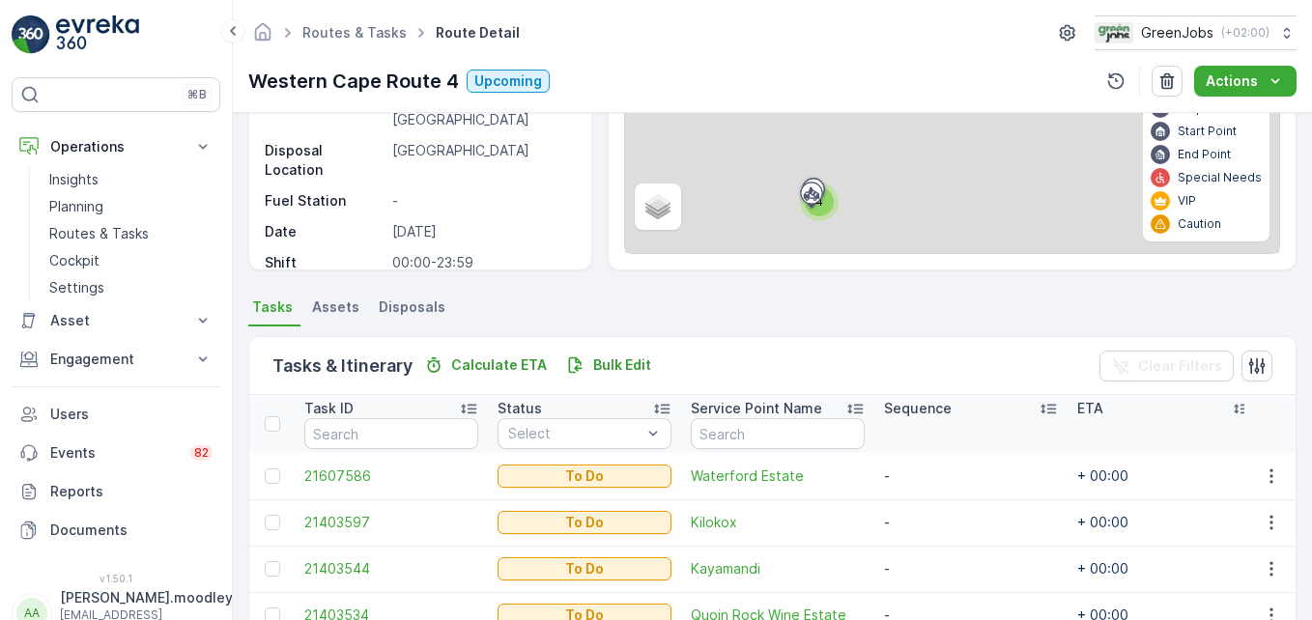
scroll to position [377, 0]
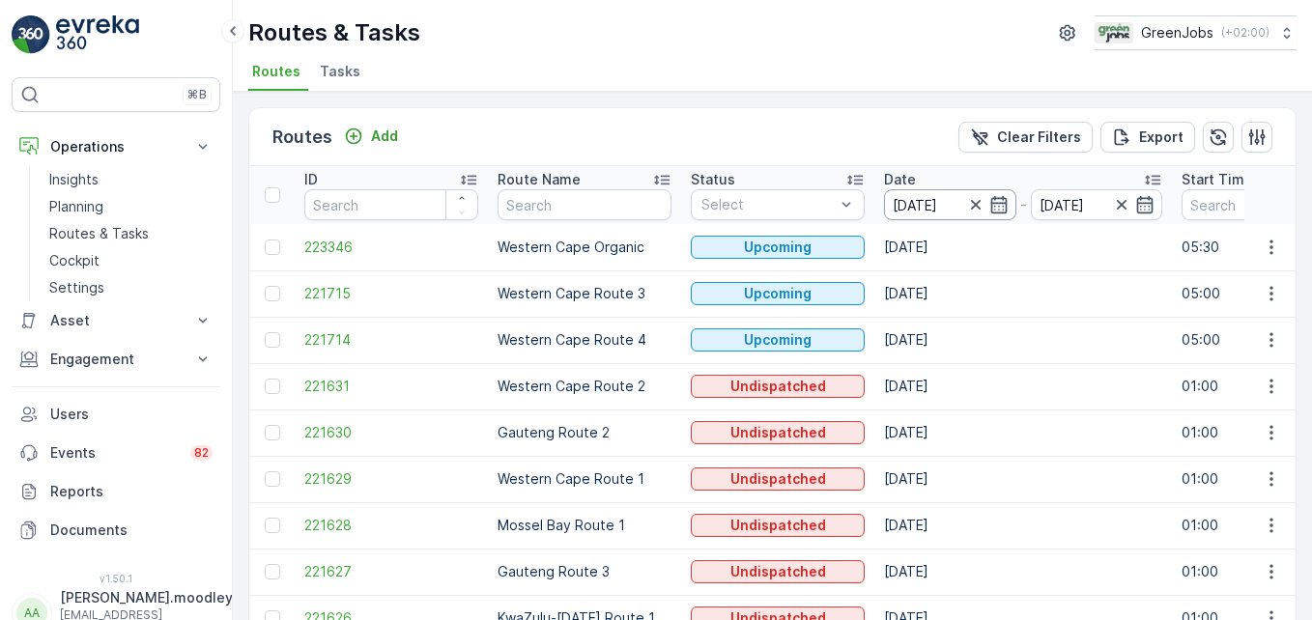
click at [943, 202] on input "[DATE]" at bounding box center [950, 204] width 132 height 31
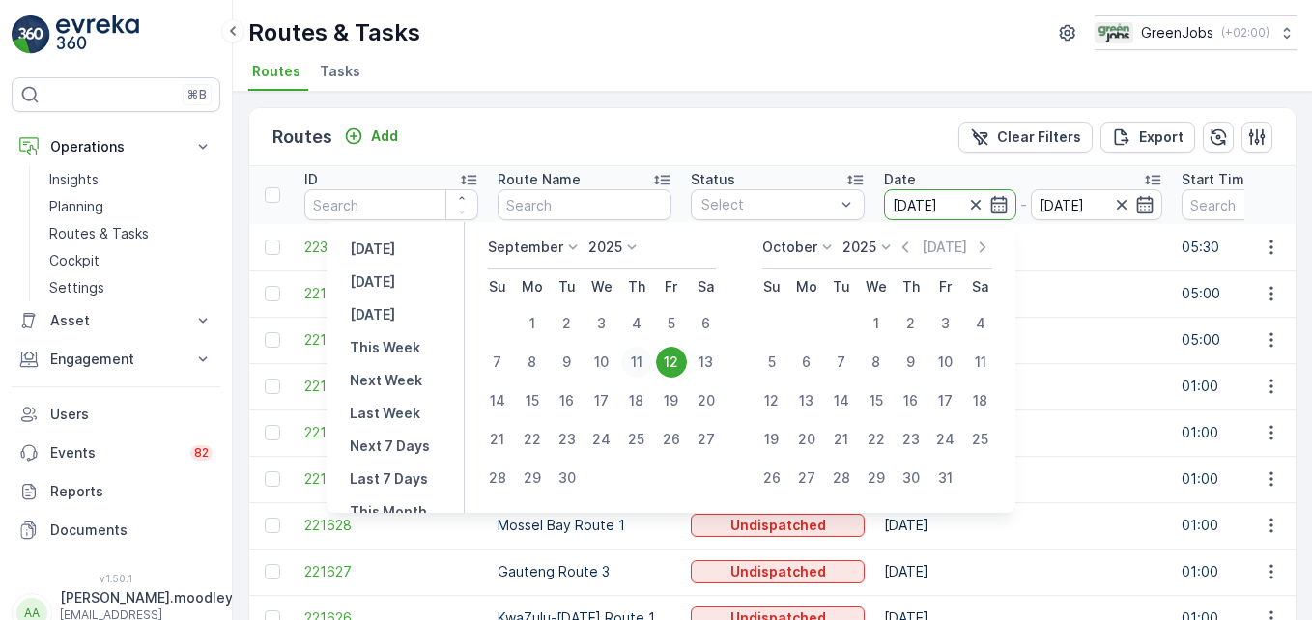
click at [634, 359] on div "11" at bounding box center [636, 362] width 31 height 31
type input "[DATE]"
click at [634, 359] on div "11" at bounding box center [636, 362] width 31 height 31
type input "[DATE]"
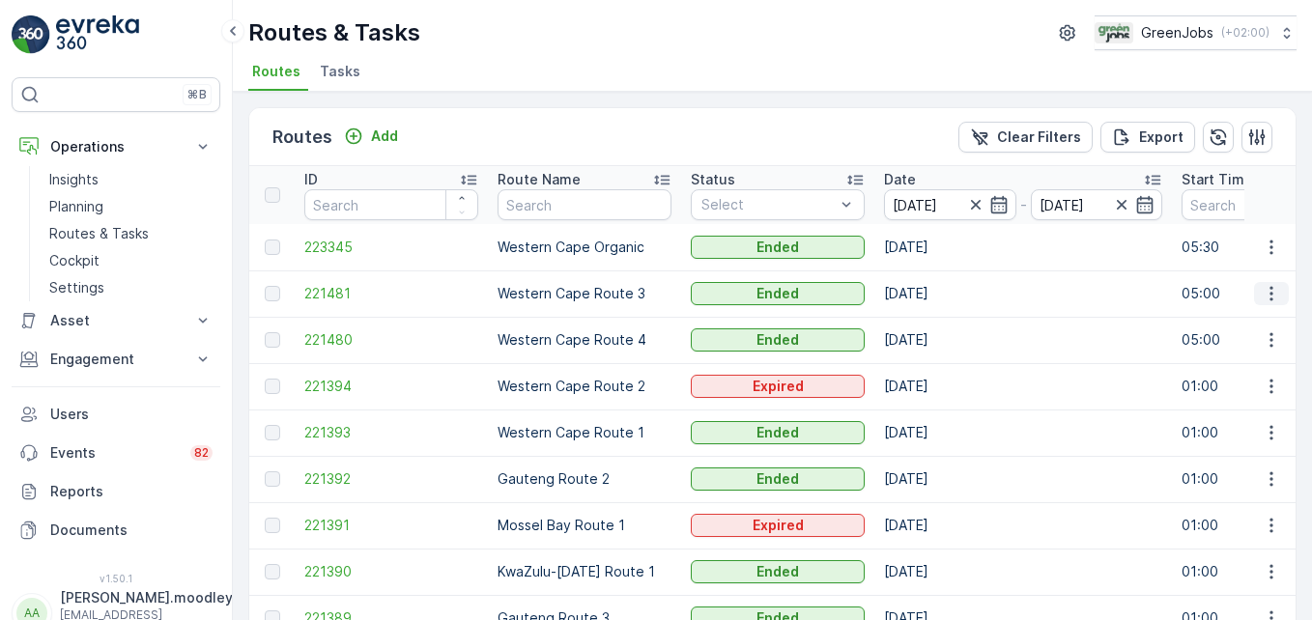
click at [1265, 297] on icon "button" at bounding box center [1271, 293] width 19 height 19
click at [1250, 319] on span "See More Details" at bounding box center [1226, 322] width 112 height 19
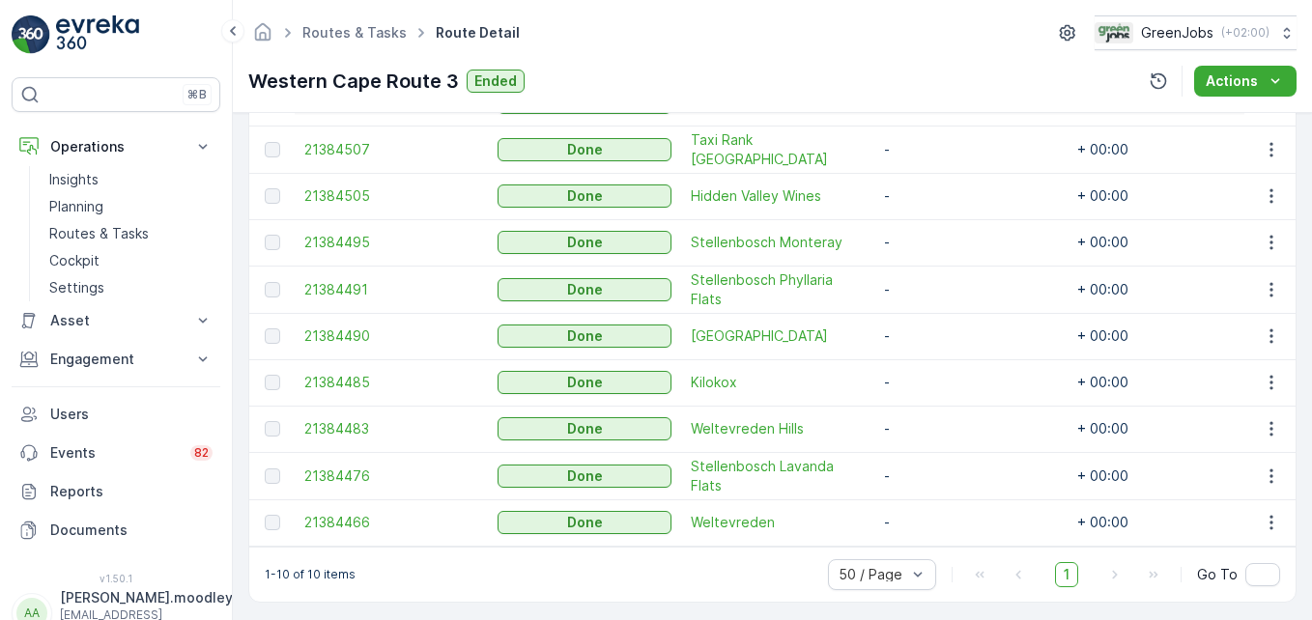
scroll to position [635, 0]
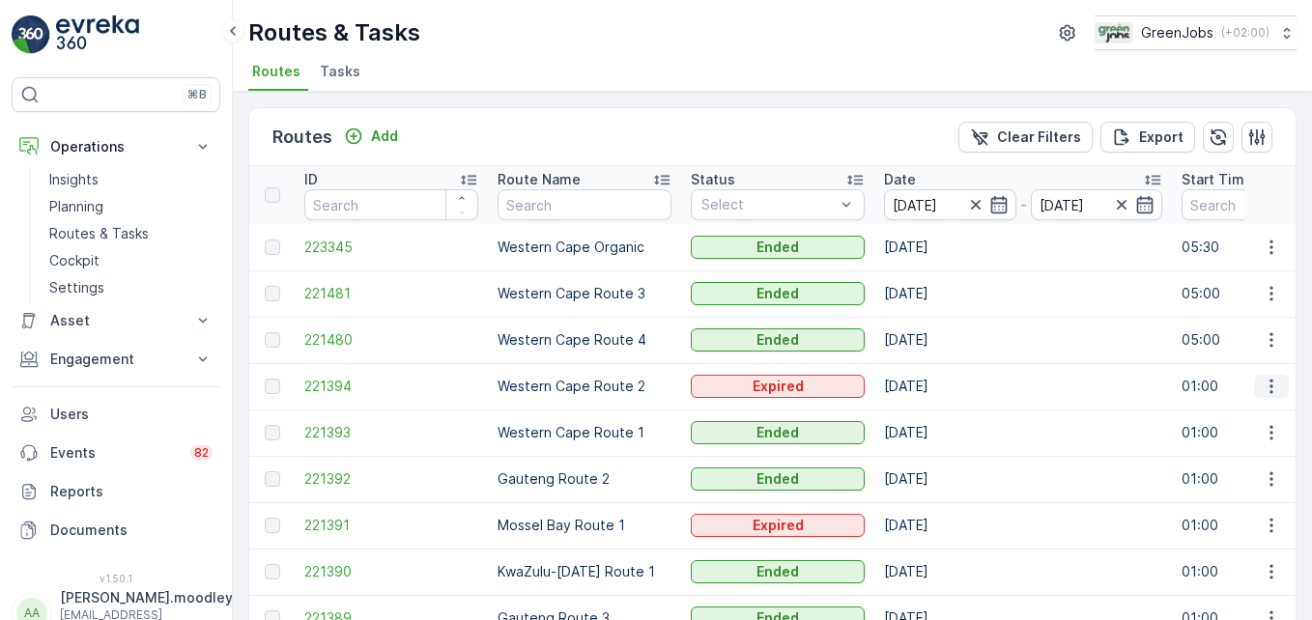
click at [1262, 385] on icon "button" at bounding box center [1271, 386] width 19 height 19
click at [1230, 408] on span "See More Details" at bounding box center [1226, 415] width 112 height 19
click at [1270, 288] on icon "button" at bounding box center [1271, 294] width 3 height 14
click at [1250, 311] on div "See More Details" at bounding box center [1237, 322] width 149 height 27
